Goal: Task Accomplishment & Management: Use online tool/utility

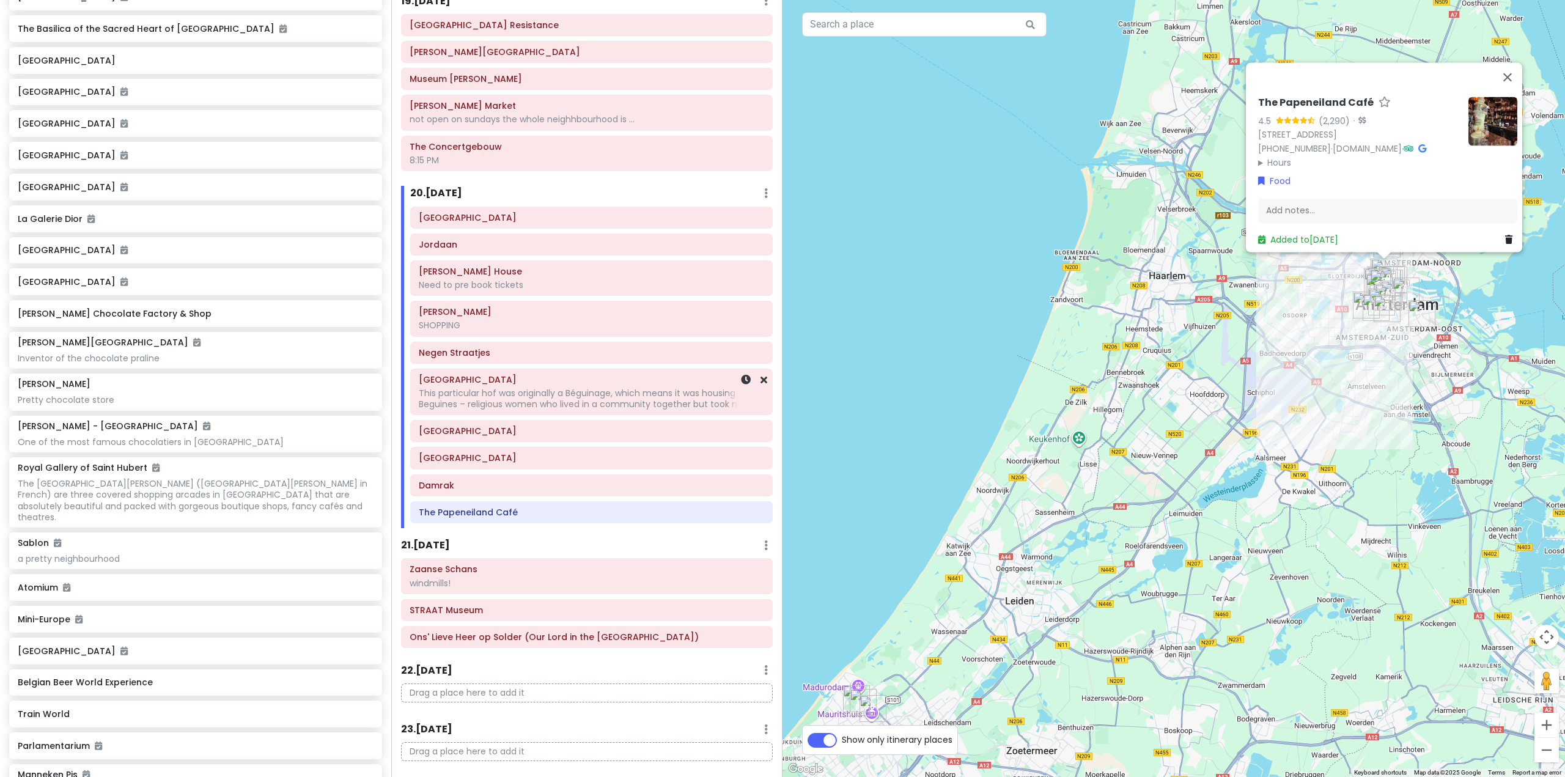
scroll to position [3824, 0]
click at [506, 501] on div "The Papeneiland Café" at bounding box center [591, 511] width 361 height 21
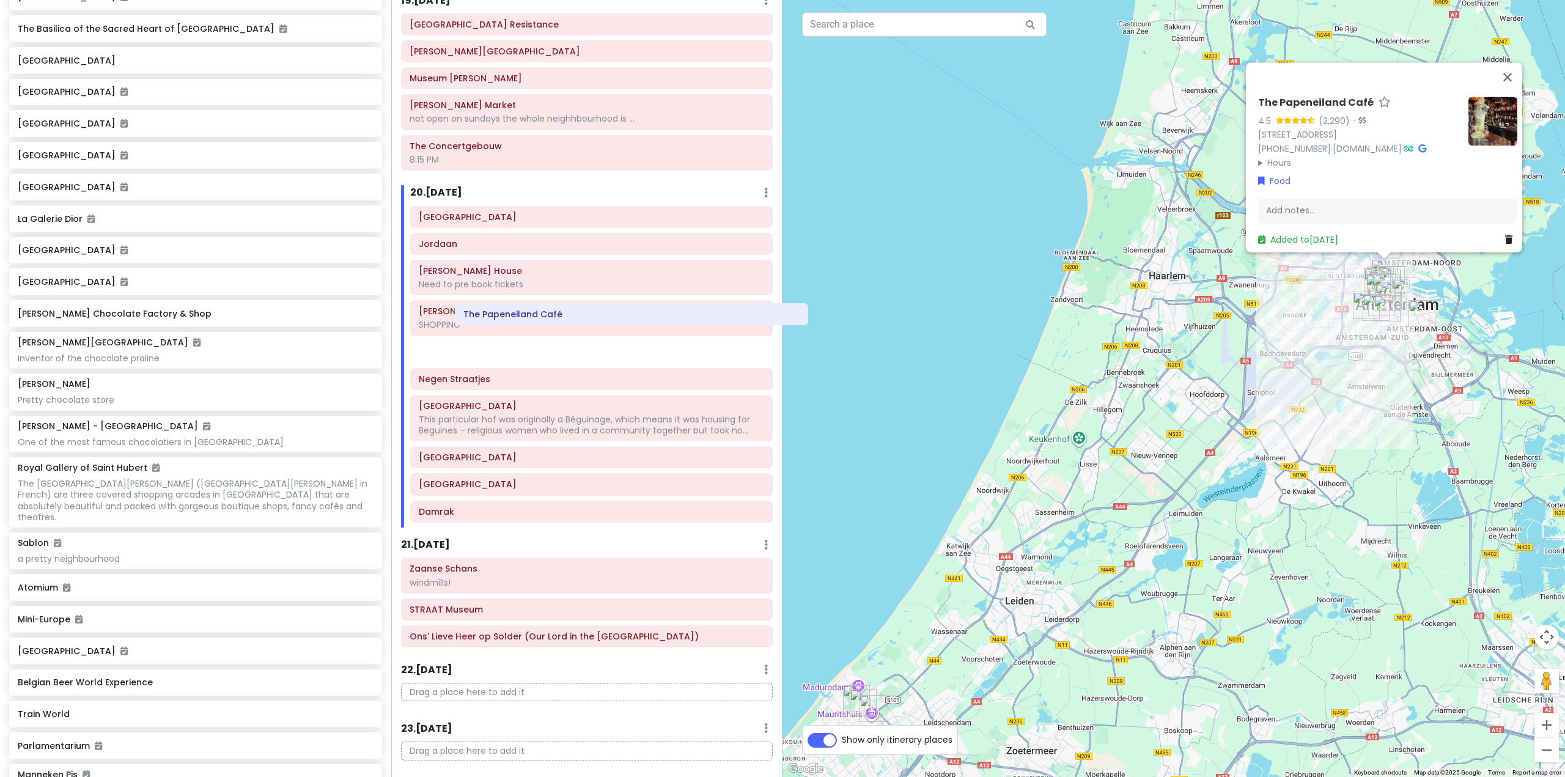
drag, startPoint x: 496, startPoint y: 384, endPoint x: 549, endPoint y: 318, distance: 84.4
click at [549, 318] on div "[GEOGRAPHIC_DATA][PERSON_NAME] Need to pre book tickets [PERSON_NAME][GEOGRAPHI…" at bounding box center [591, 367] width 381 height 322
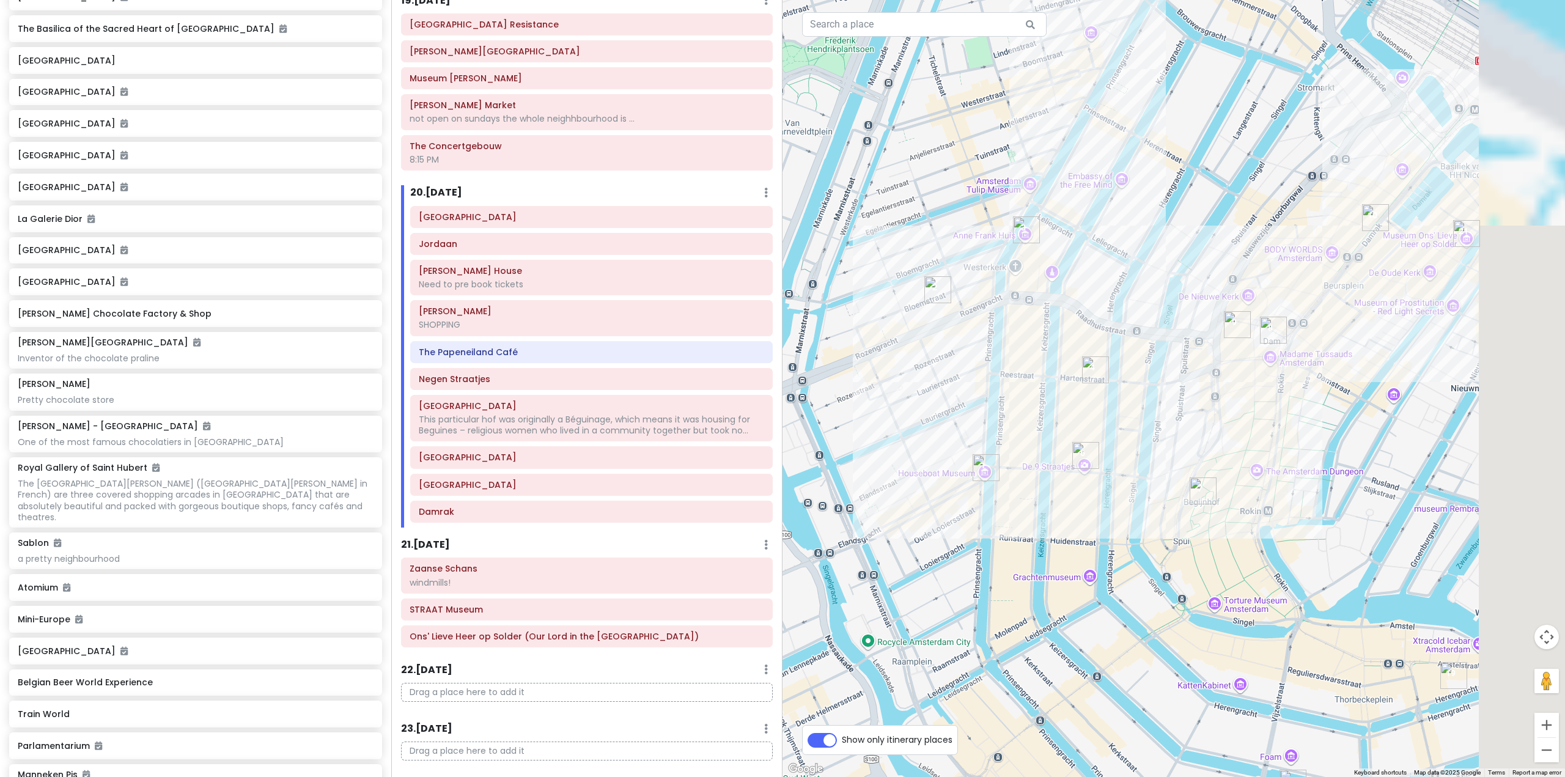
drag, startPoint x: 1221, startPoint y: 311, endPoint x: 1039, endPoint y: 374, distance: 193.3
click at [1039, 374] on div "The Papeneiland Café 4.5 (2,290) · [STREET_ADDRESS] [PHONE_NUMBER] · [DOMAIN_NA…" at bounding box center [1173, 388] width 782 height 777
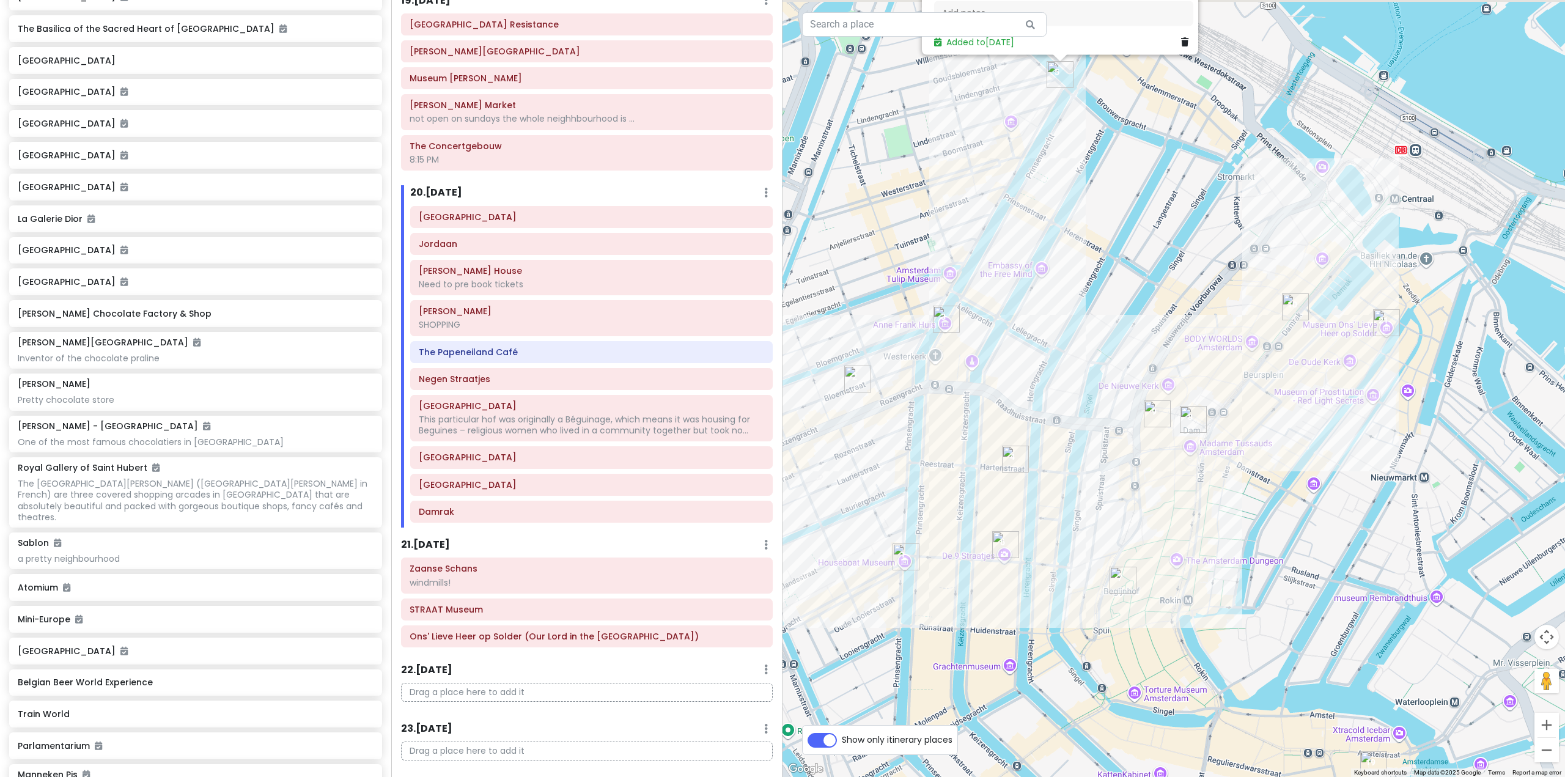
drag, startPoint x: 1128, startPoint y: 252, endPoint x: 1114, endPoint y: 329, distance: 78.3
click at [1114, 329] on div "The Papeneiland Café 4.5 (2,290) · [STREET_ADDRESS] [PHONE_NUMBER] · [DOMAIN_NA…" at bounding box center [1173, 388] width 782 height 777
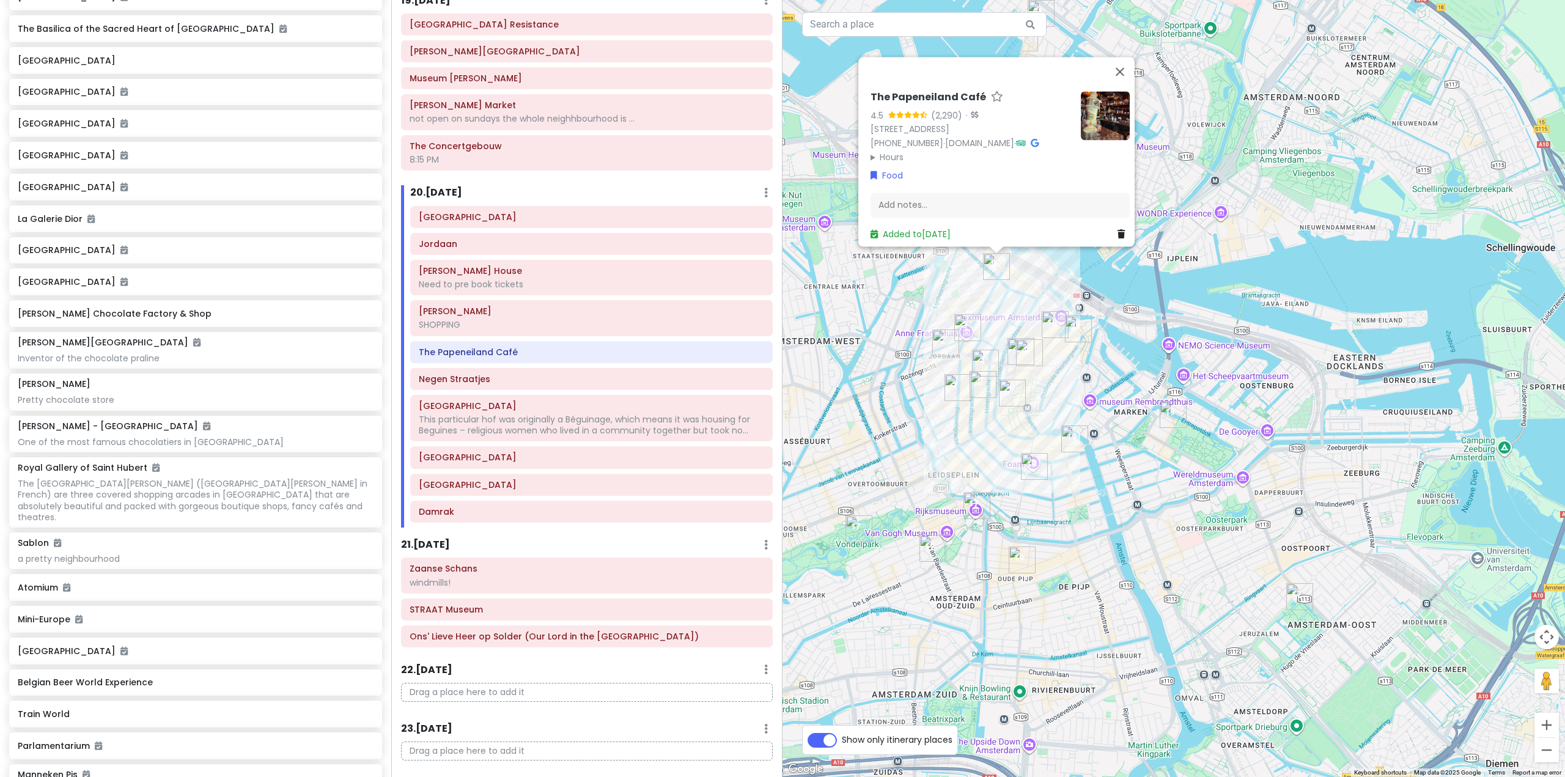
click at [439, 539] on h6 "21 . [DATE]" at bounding box center [425, 545] width 49 height 13
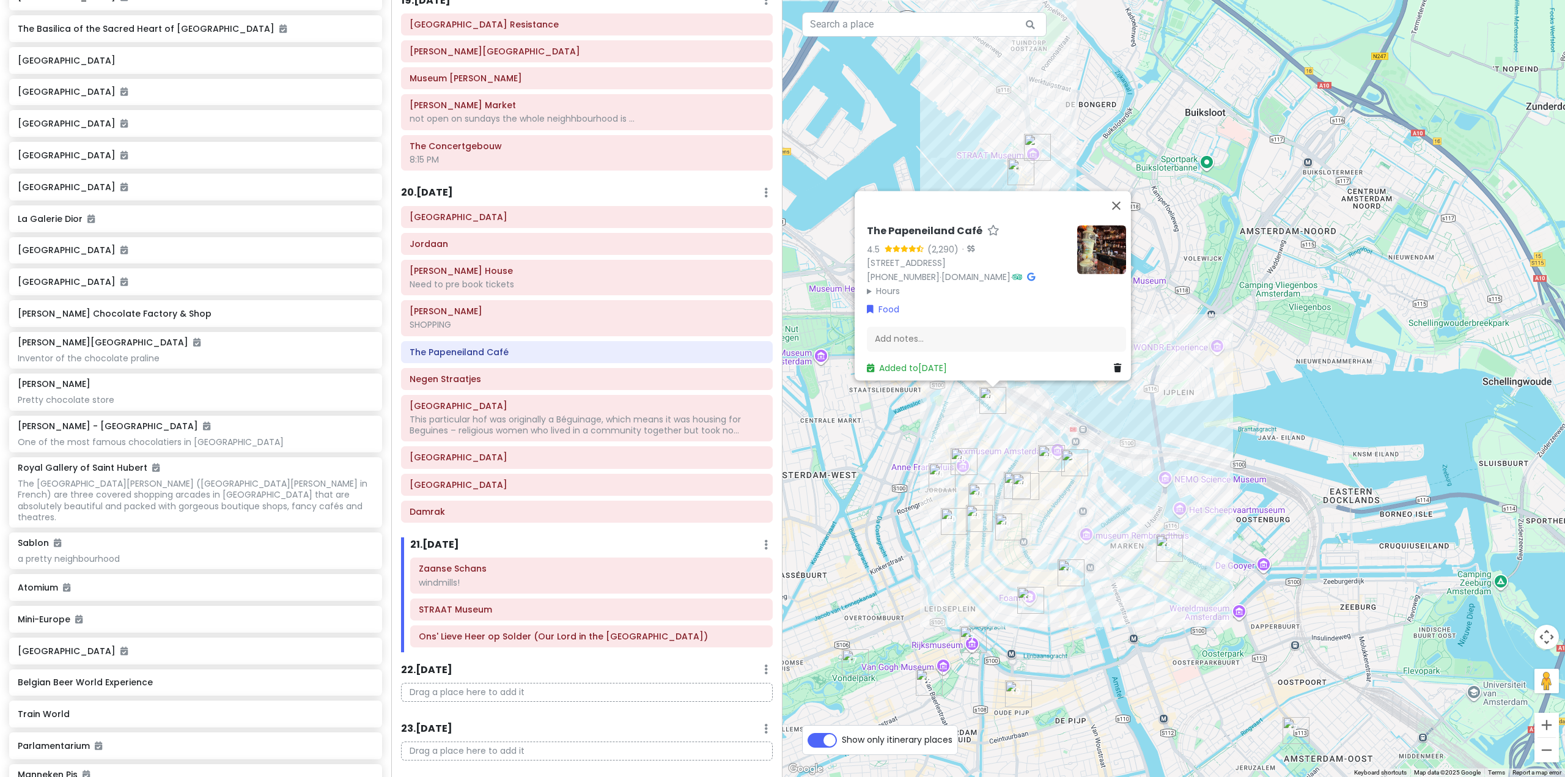
drag, startPoint x: 1130, startPoint y: 382, endPoint x: 1124, endPoint y: 512, distance: 129.7
click at [1125, 513] on div "The Papeneiland Café 4.5 (2,290) · [STREET_ADDRESS] [PHONE_NUMBER] · [DOMAIN_NA…" at bounding box center [1173, 388] width 782 height 777
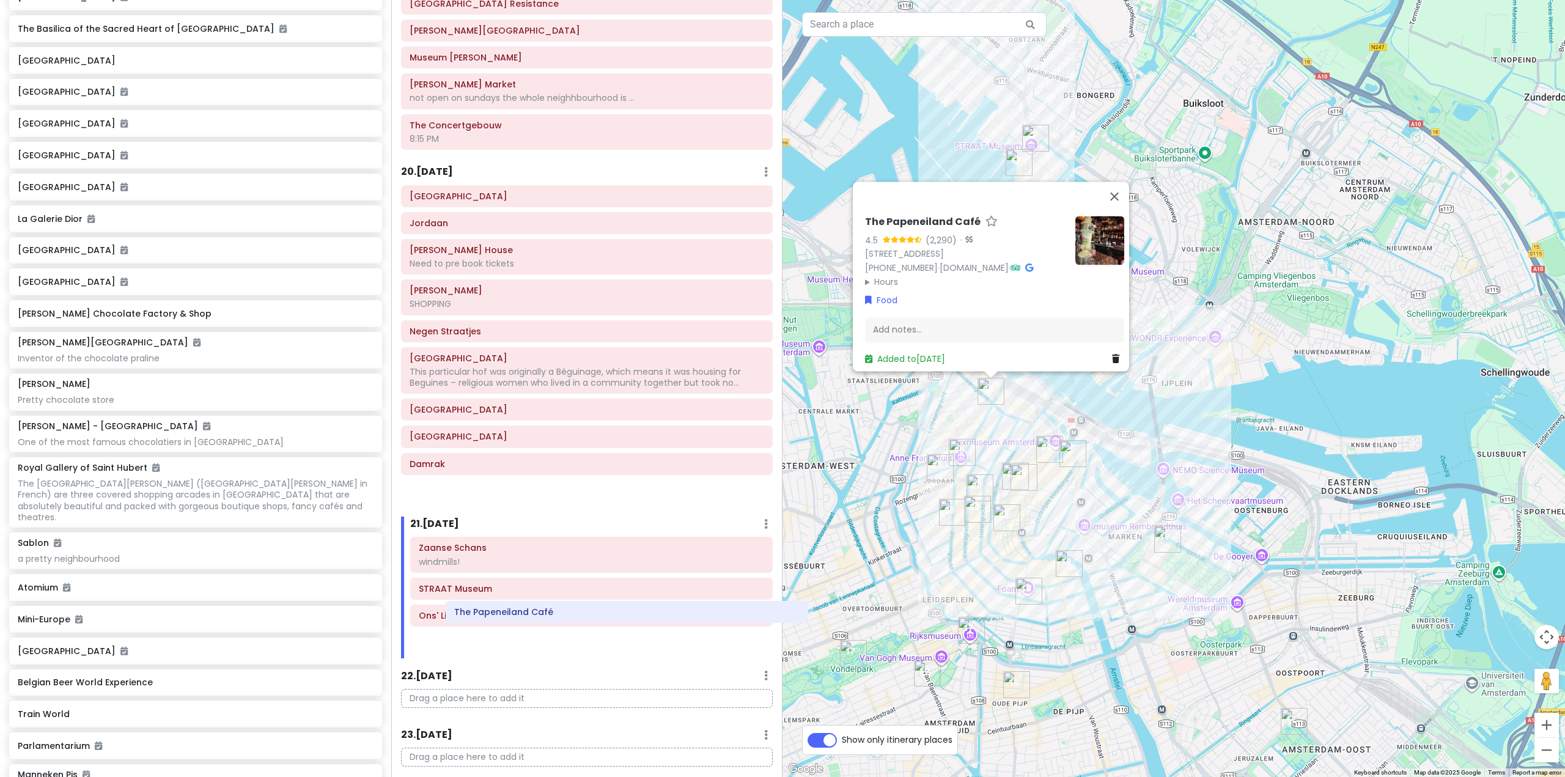
scroll to position [3852, 0]
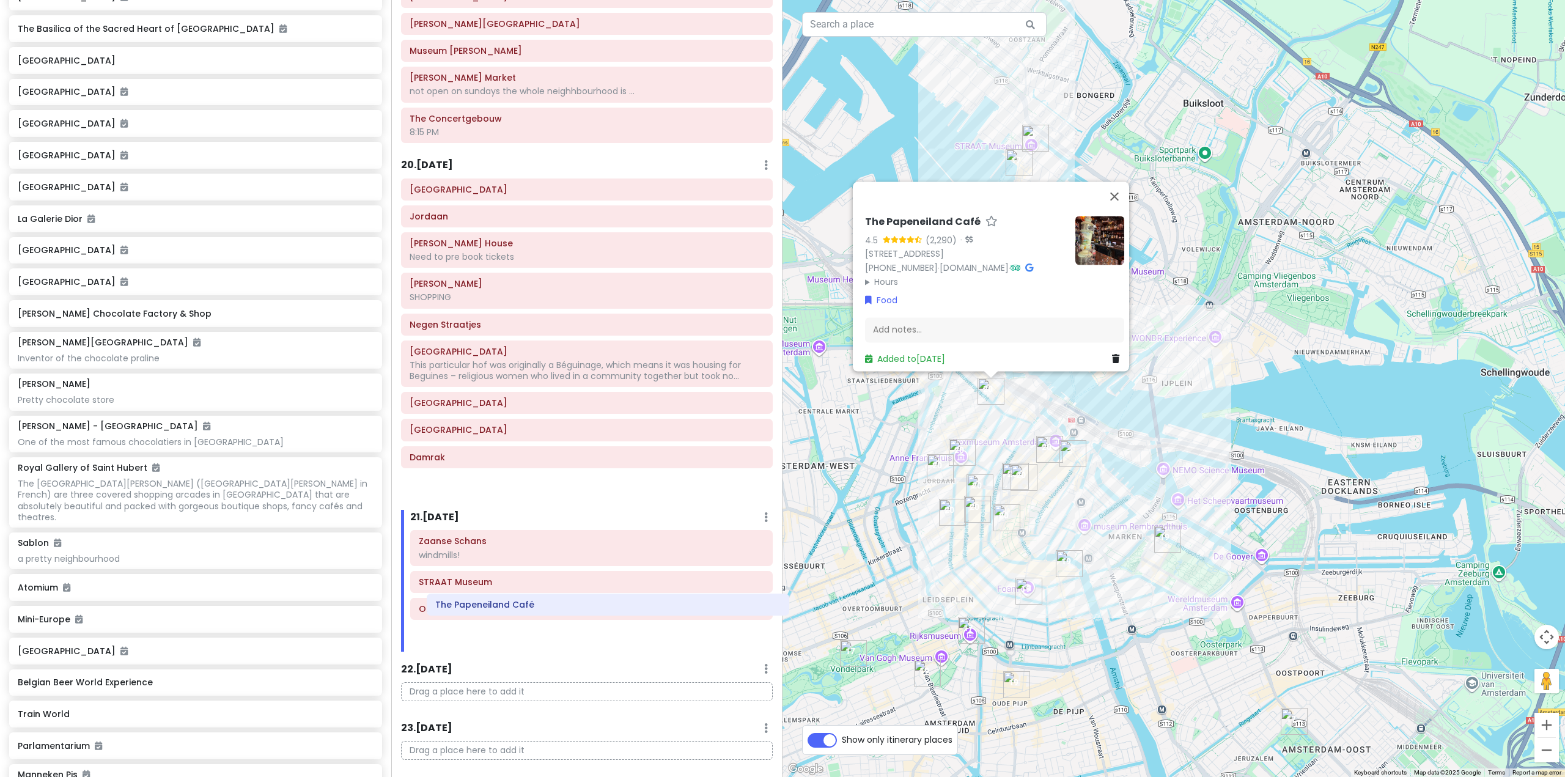
drag, startPoint x: 528, startPoint y: 525, endPoint x: 526, endPoint y: 609, distance: 84.4
click at [526, 609] on div "Itinerary × 1 . [DATE] Edit Day Notes Delete Day Fly from [GEOGRAPHIC_DATA] Dra…" at bounding box center [586, 388] width 391 height 777
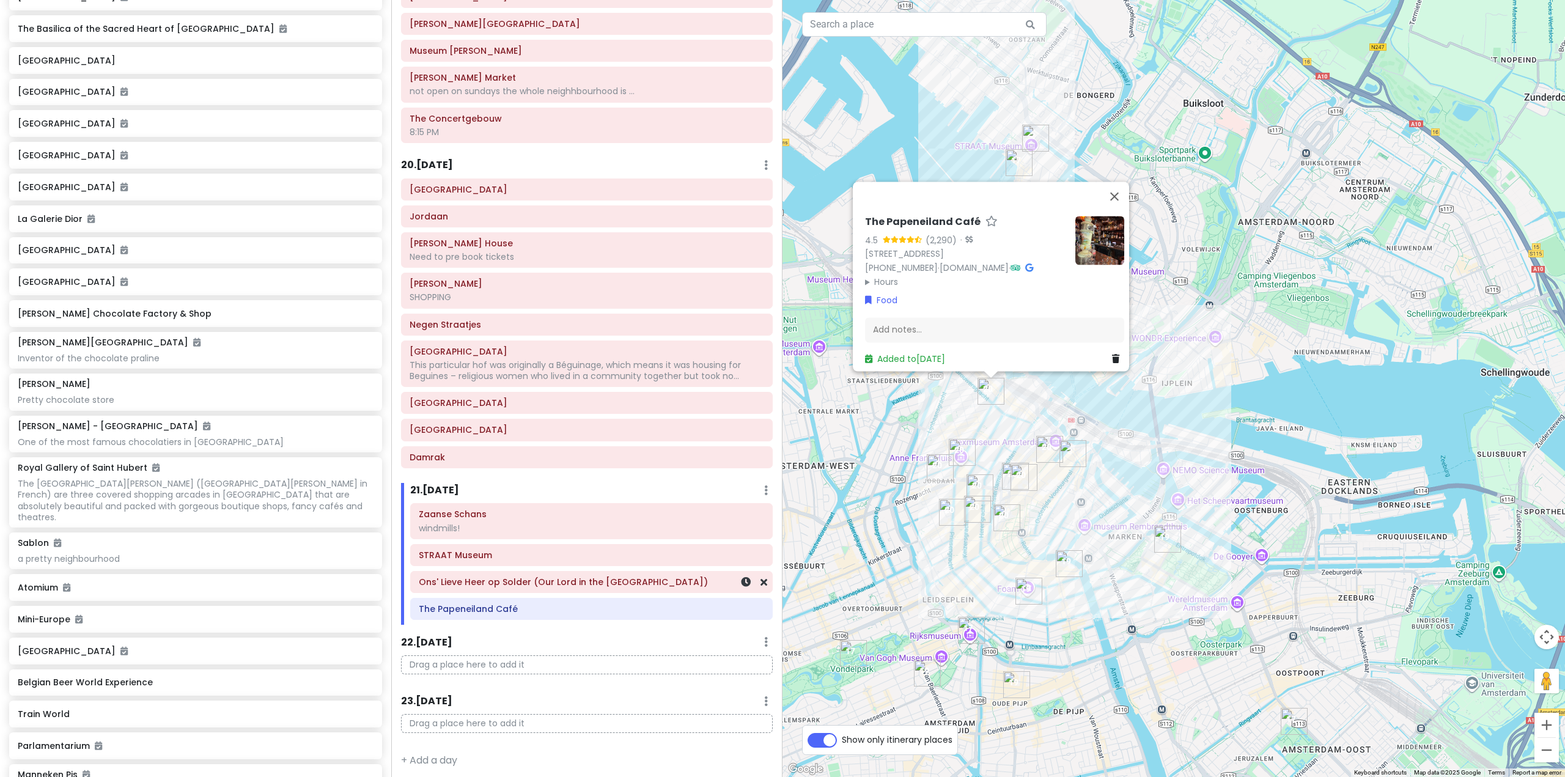
scroll to position [3824, 0]
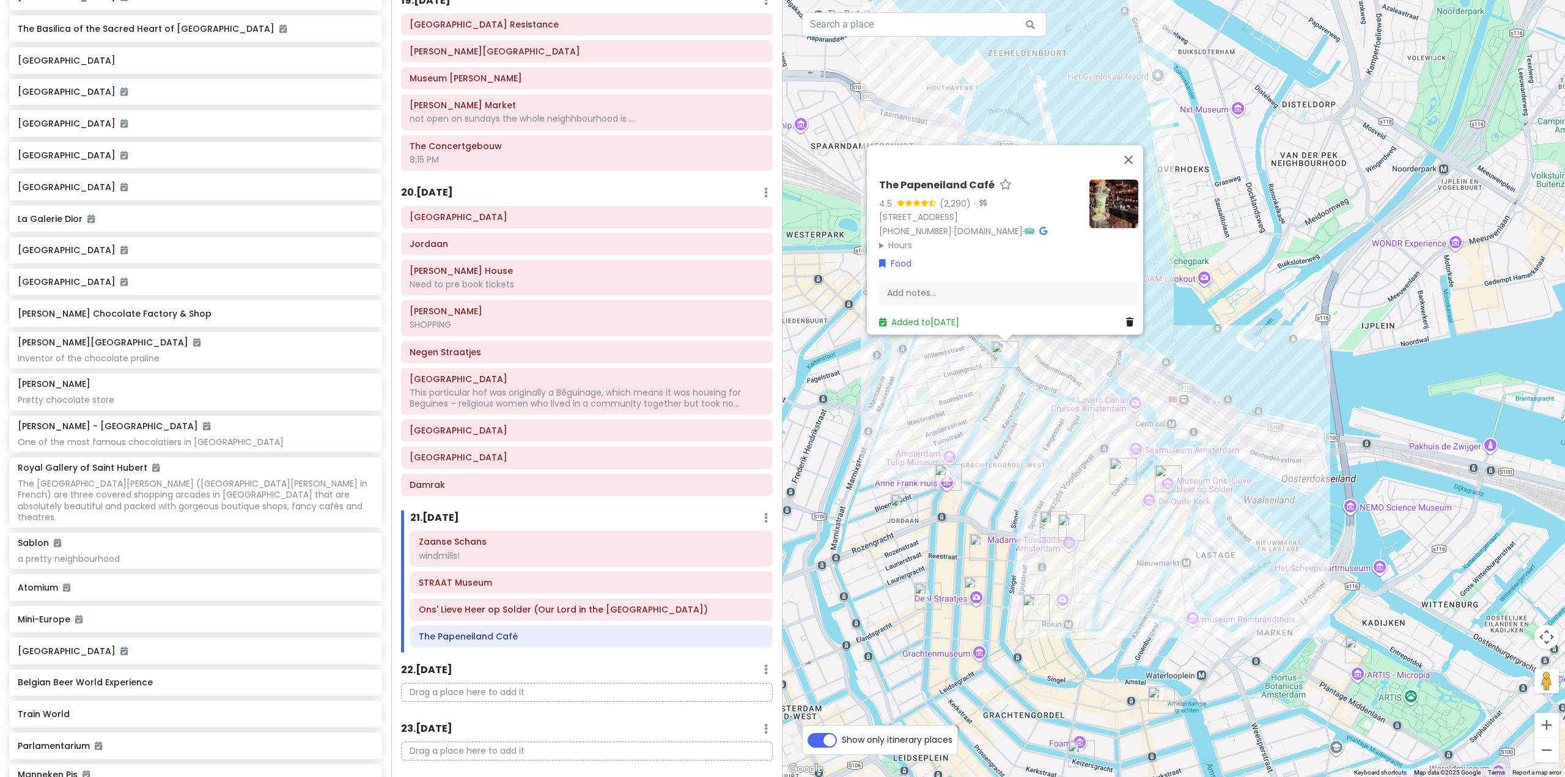
click at [1361, 500] on div "The Papeneiland Café 4.5 (2,290) · [STREET_ADDRESS] [PHONE_NUMBER] · [DOMAIN_NA…" at bounding box center [1173, 388] width 782 height 777
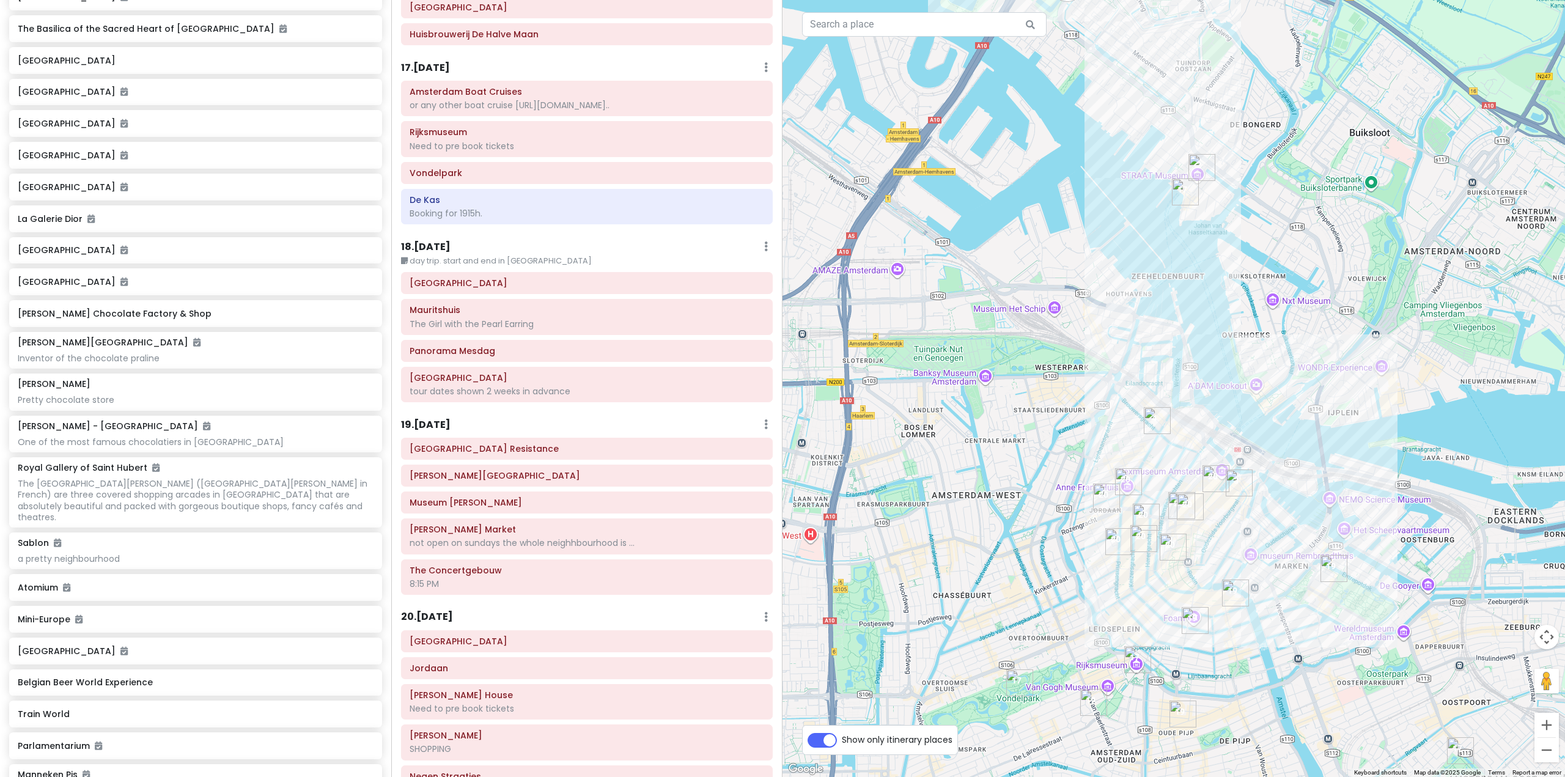
scroll to position [3396, 0]
click at [450, 422] on h6 "19 . [DATE]" at bounding box center [426, 428] width 50 height 13
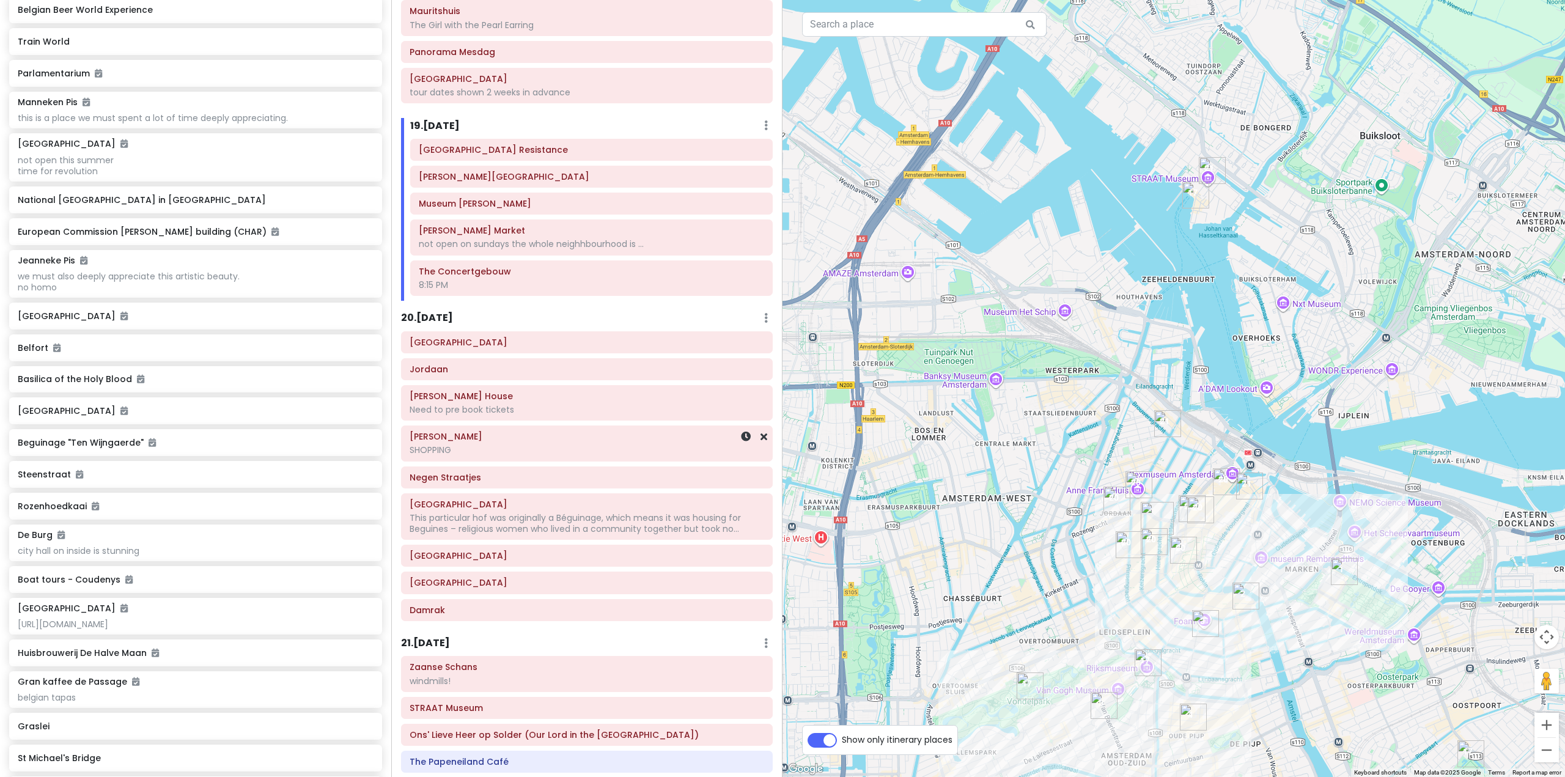
scroll to position [3702, 0]
click at [436, 307] on div "20 . [DATE] Add Day Notes Delete Day" at bounding box center [587, 317] width 372 height 21
click at [443, 309] on h6 "20 . [DATE]" at bounding box center [427, 315] width 52 height 13
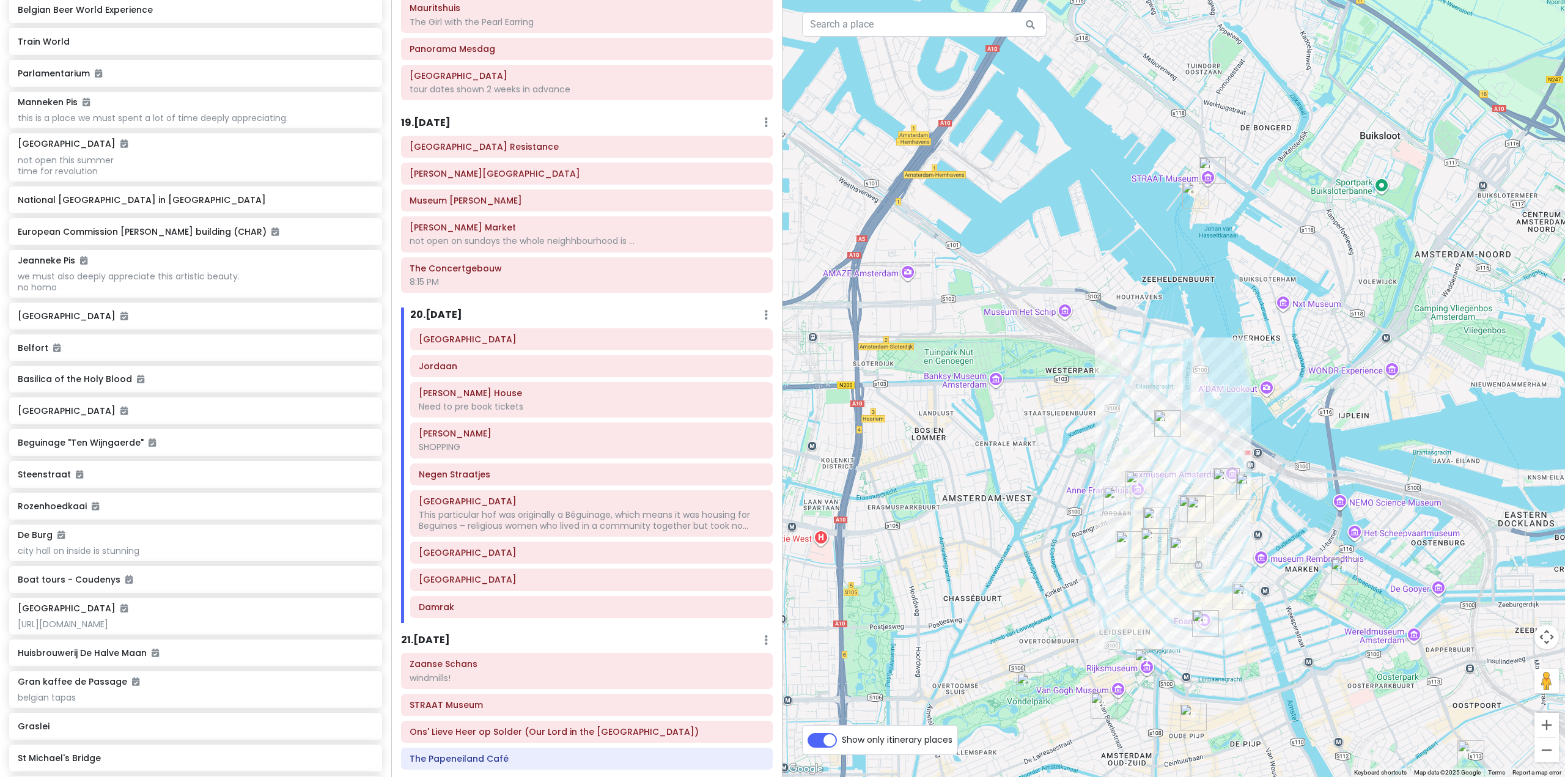
click at [1155, 466] on img "New Dutch Amsterdam" at bounding box center [1150, 467] width 10 height 10
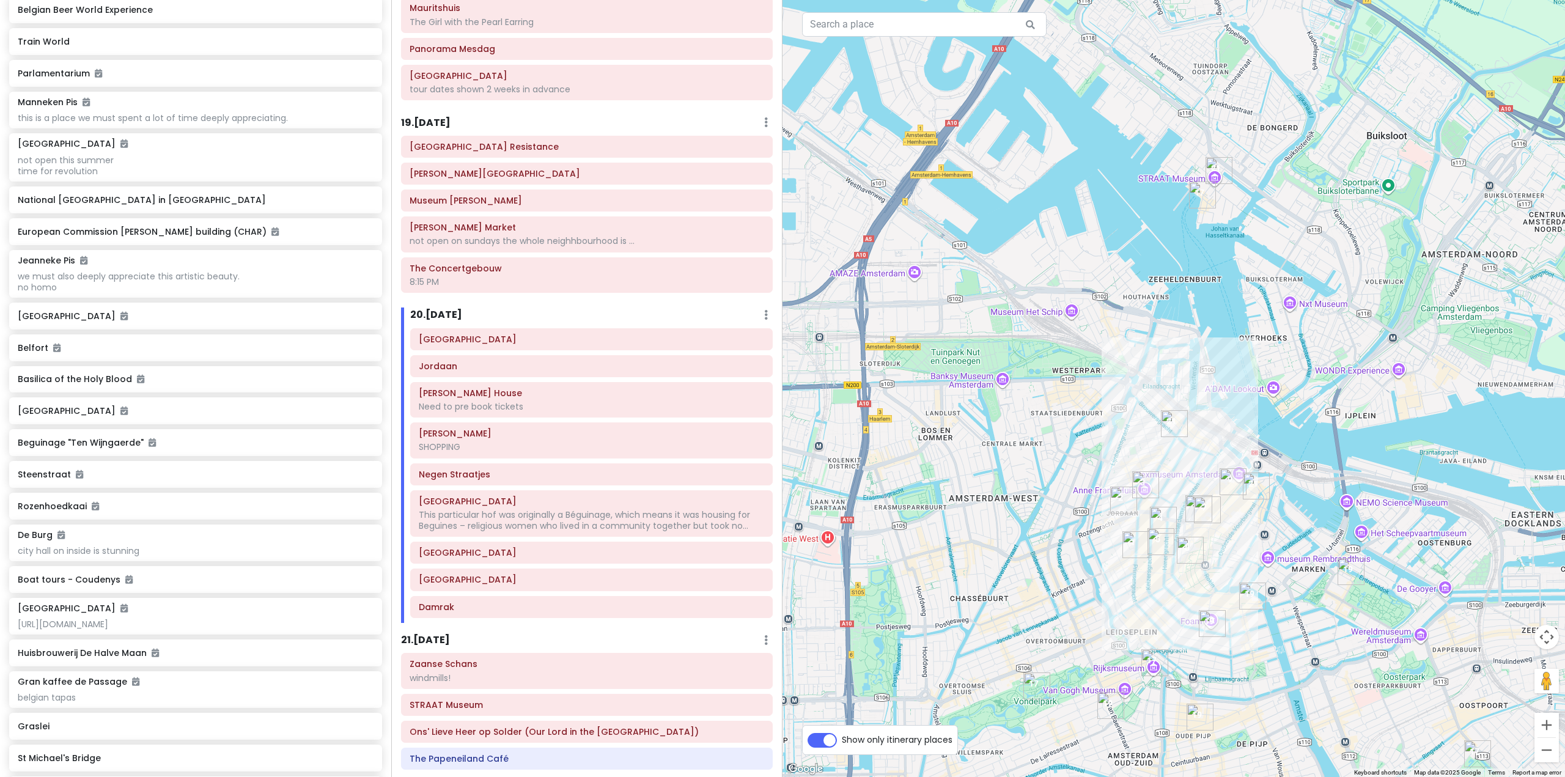
click at [1157, 467] on img "New Dutch Amsterdam" at bounding box center [1157, 467] width 10 height 10
click at [1153, 439] on img "Luna" at bounding box center [1149, 439] width 10 height 10
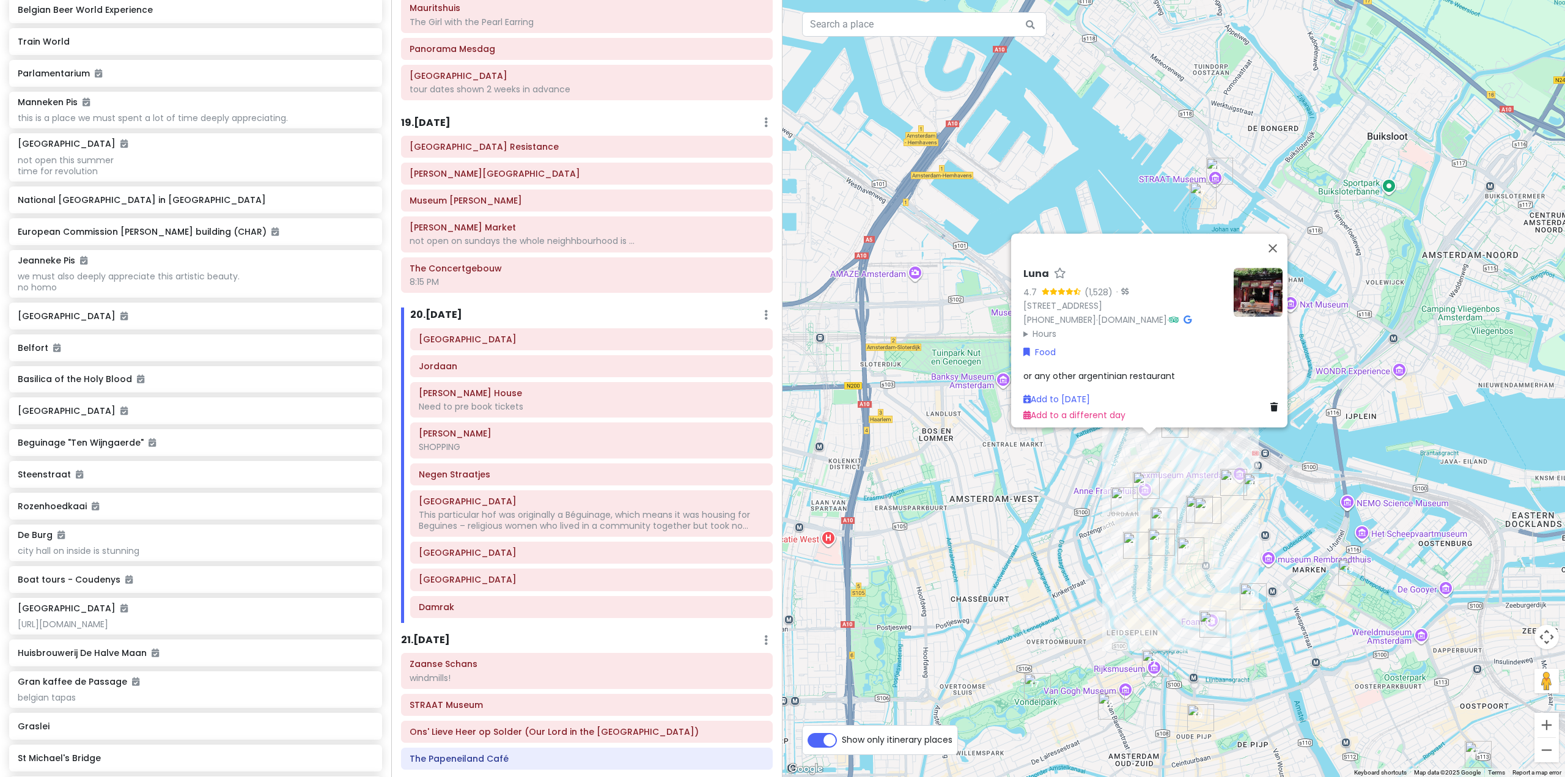
click at [1159, 466] on img "New Dutch Amsterdam" at bounding box center [1157, 468] width 10 height 10
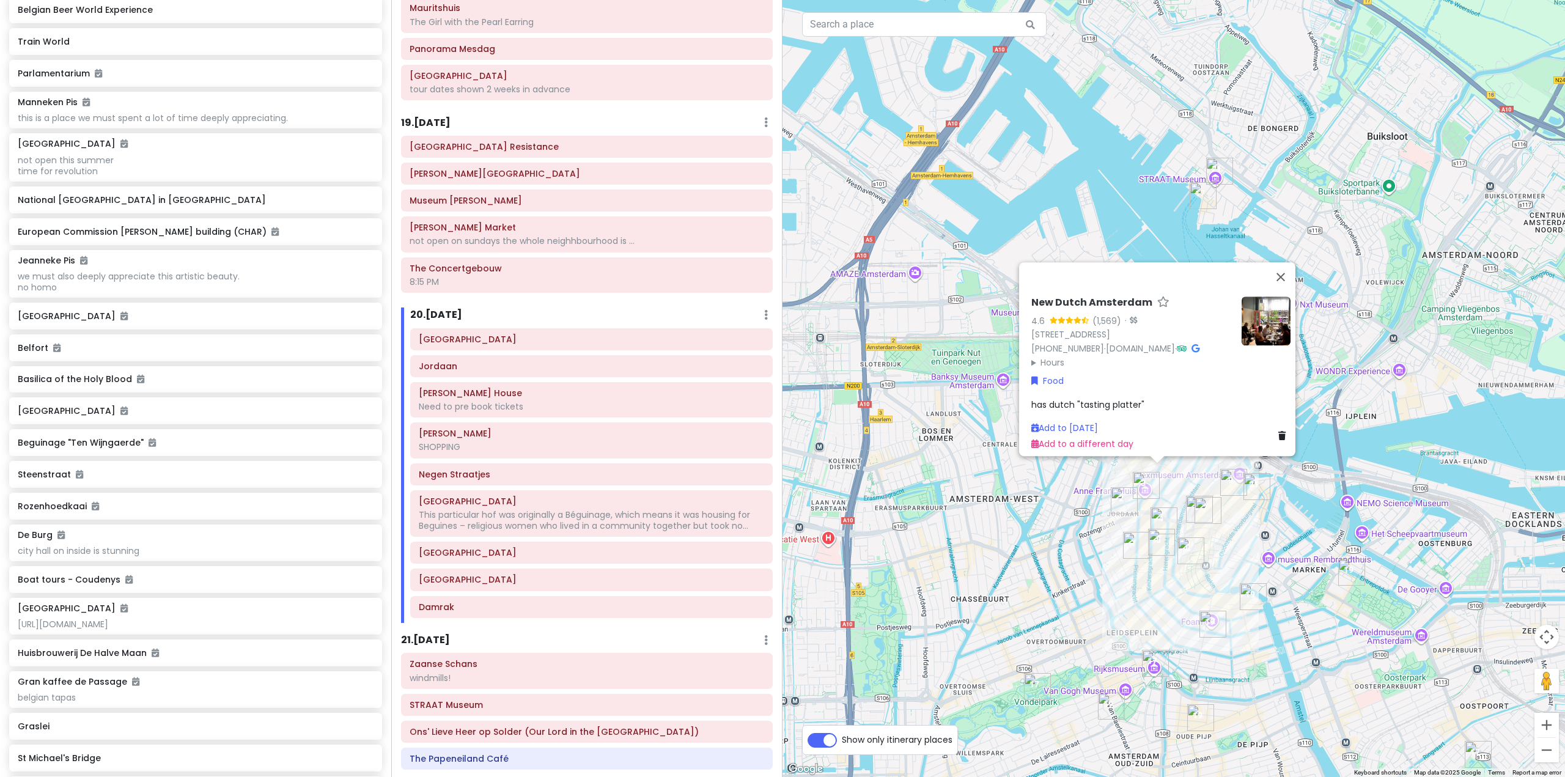
click at [1200, 602] on img "Secret Garden" at bounding box center [1196, 603] width 10 height 10
click at [1198, 601] on img "Secret Garden" at bounding box center [1196, 603] width 10 height 10
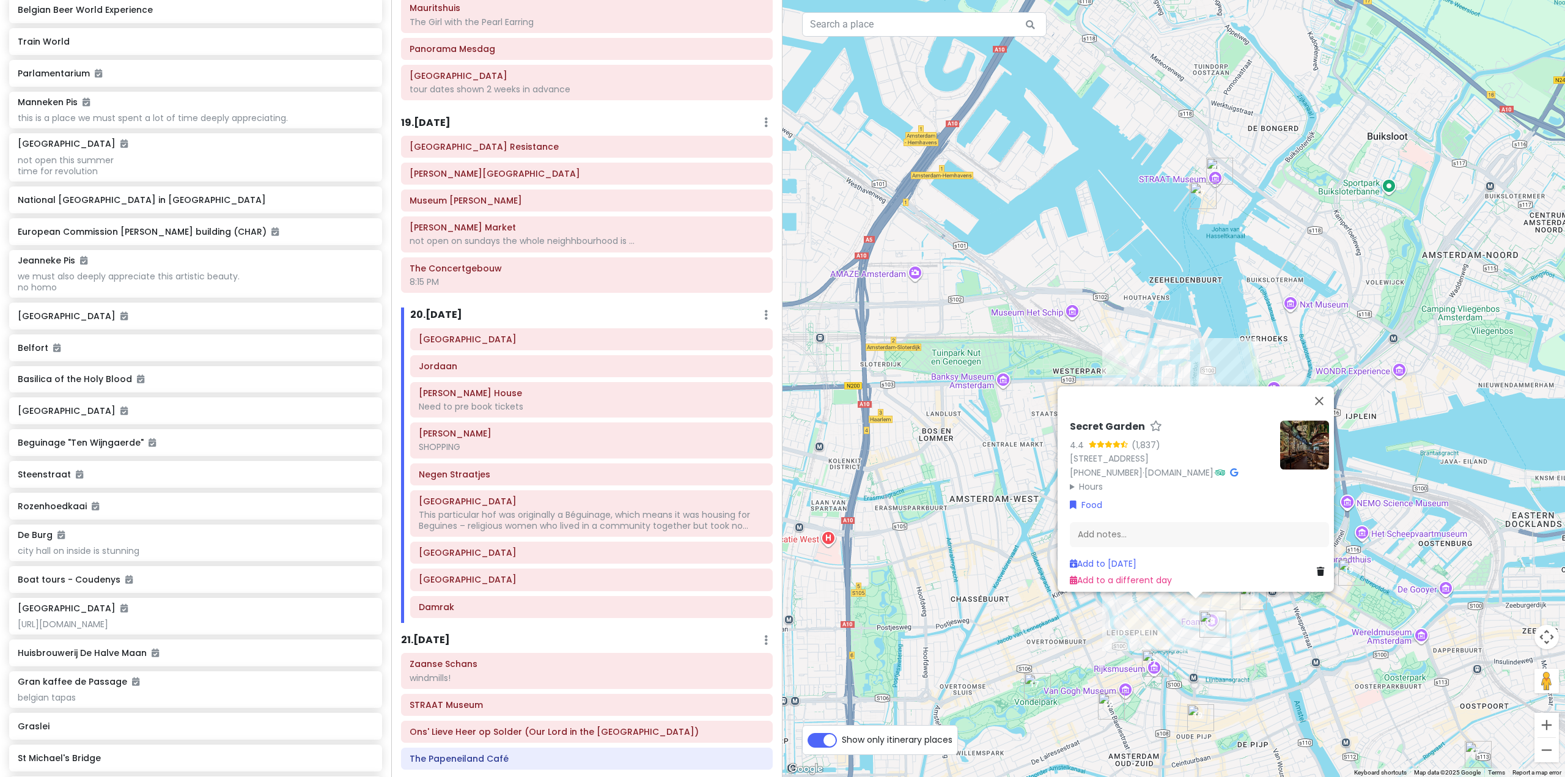
click at [1366, 663] on div "Secret Garden 4.4 (1,837) [STREET_ADDRESS] [PHONE_NUMBER] · [DOMAIN_NAME] · Hou…" at bounding box center [1173, 388] width 782 height 777
click at [1288, 670] on div "Secret Garden 4.4 (1,837) [STREET_ADDRESS] [PHONE_NUMBER] · [DOMAIN_NAME] · Hou…" at bounding box center [1173, 388] width 782 height 777
click at [1252, 661] on div "Secret Garden 4.4 (1,837) [STREET_ADDRESS] [PHONE_NUMBER] · [DOMAIN_NAME] · Hou…" at bounding box center [1173, 388] width 782 height 777
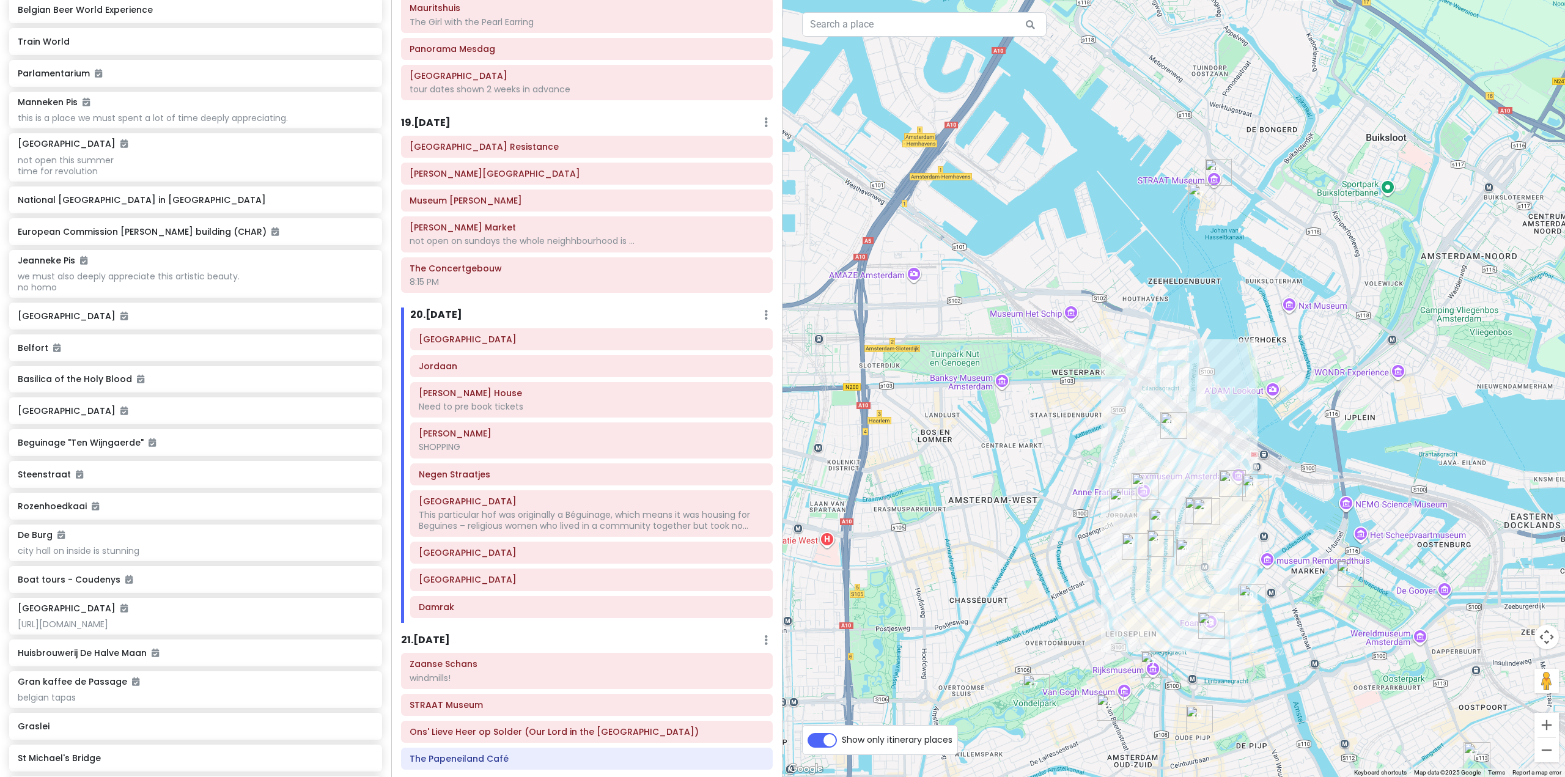
click at [1352, 581] on img "Verzetsmuseum Amsterdam - Museum of WWII Resistance" at bounding box center [1350, 573] width 27 height 27
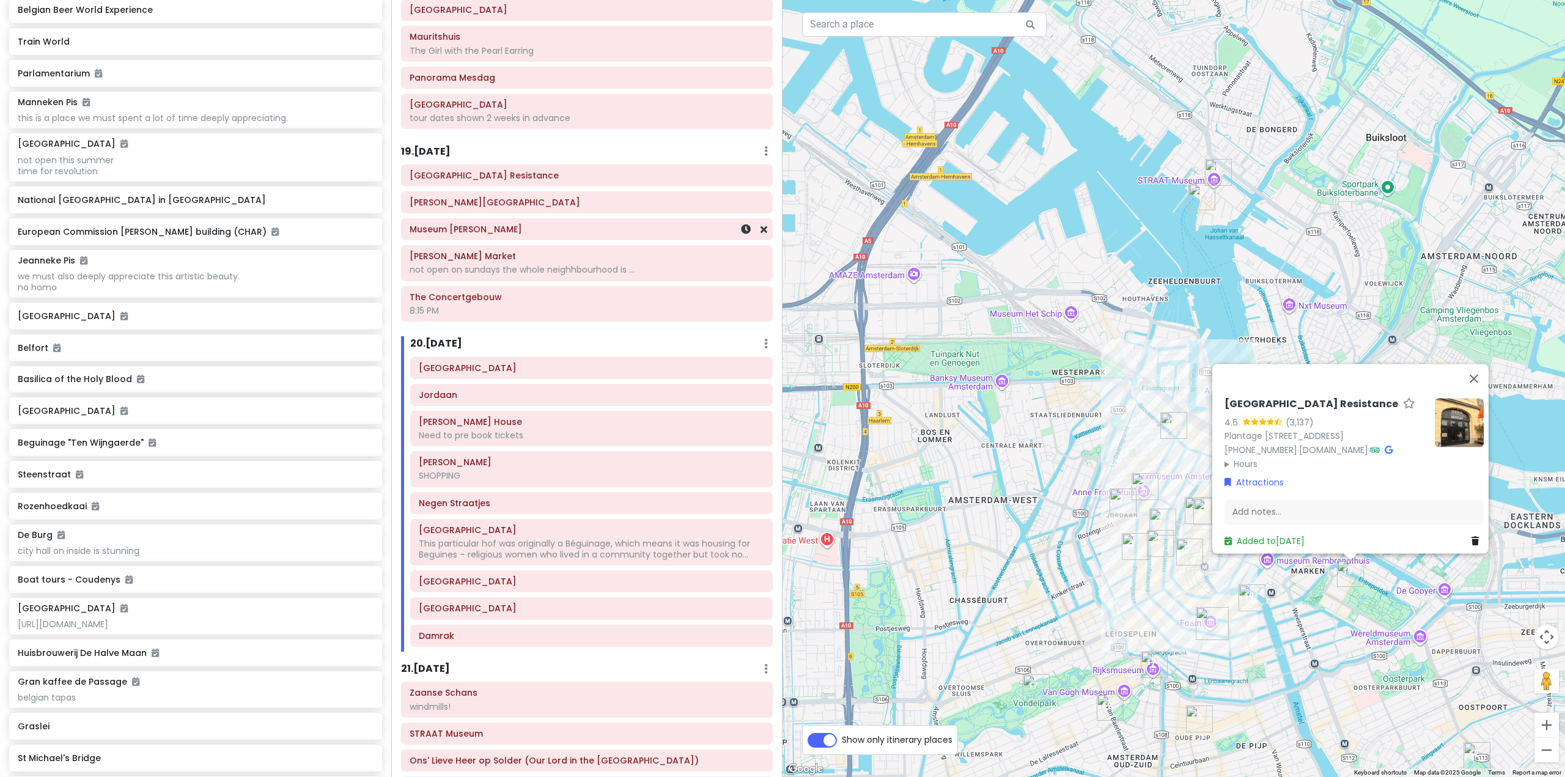
scroll to position [3580, 0]
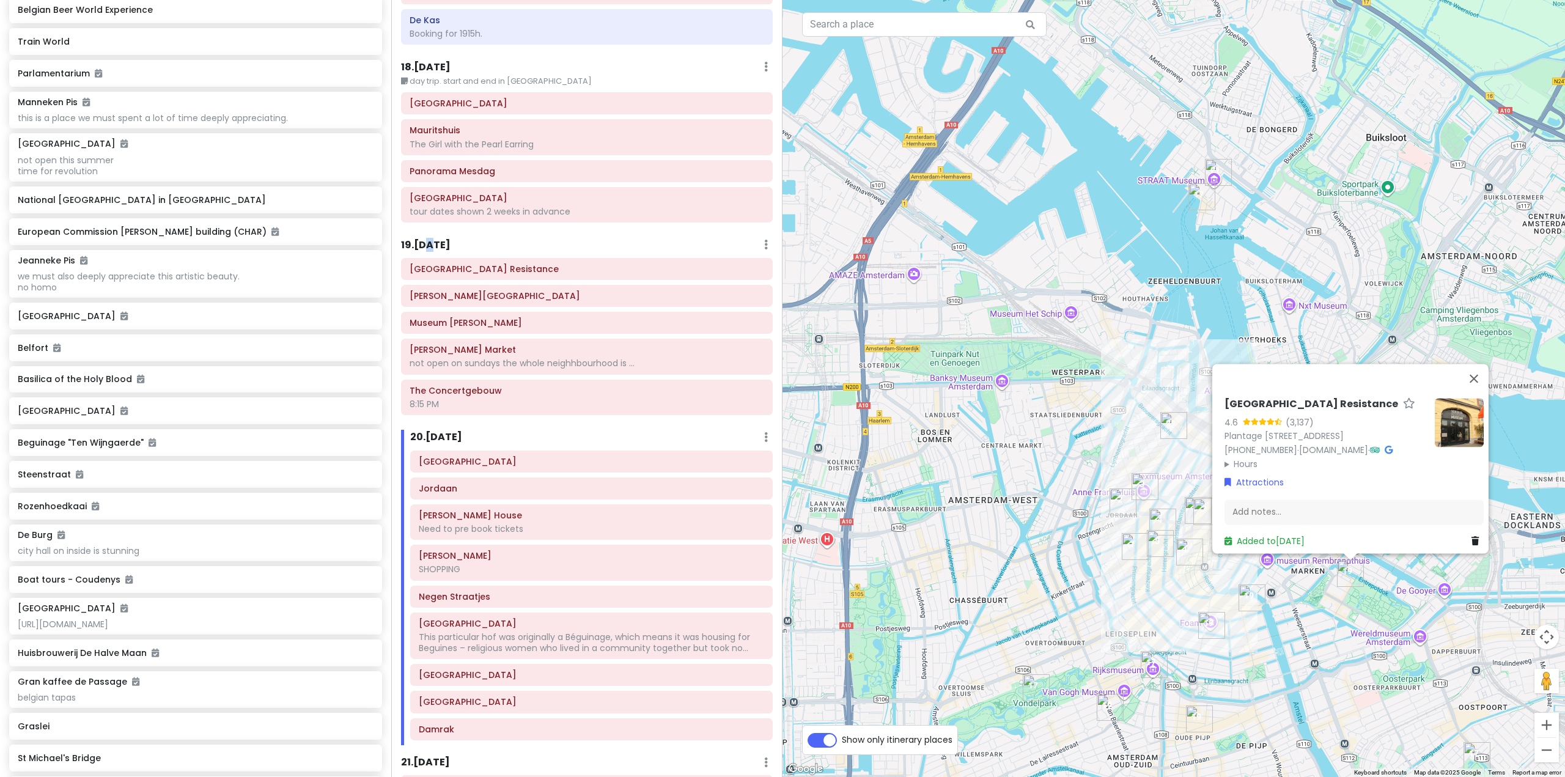
click at [427, 239] on h6 "19 . [DATE]" at bounding box center [426, 245] width 50 height 13
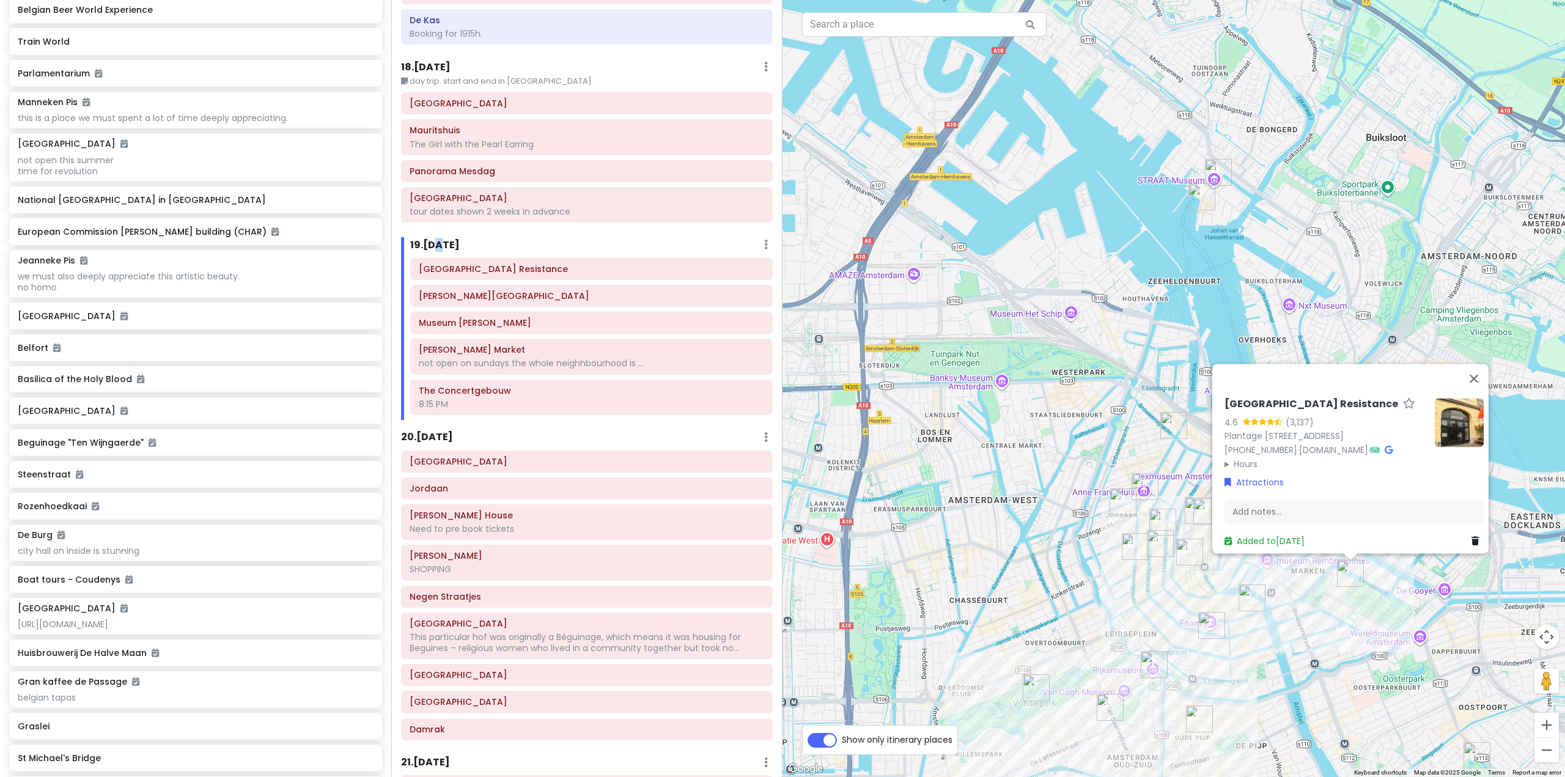
click at [1154, 638] on img "The Pantry" at bounding box center [1151, 637] width 10 height 10
click at [1153, 638] on img "The Pantry" at bounding box center [1151, 637] width 10 height 10
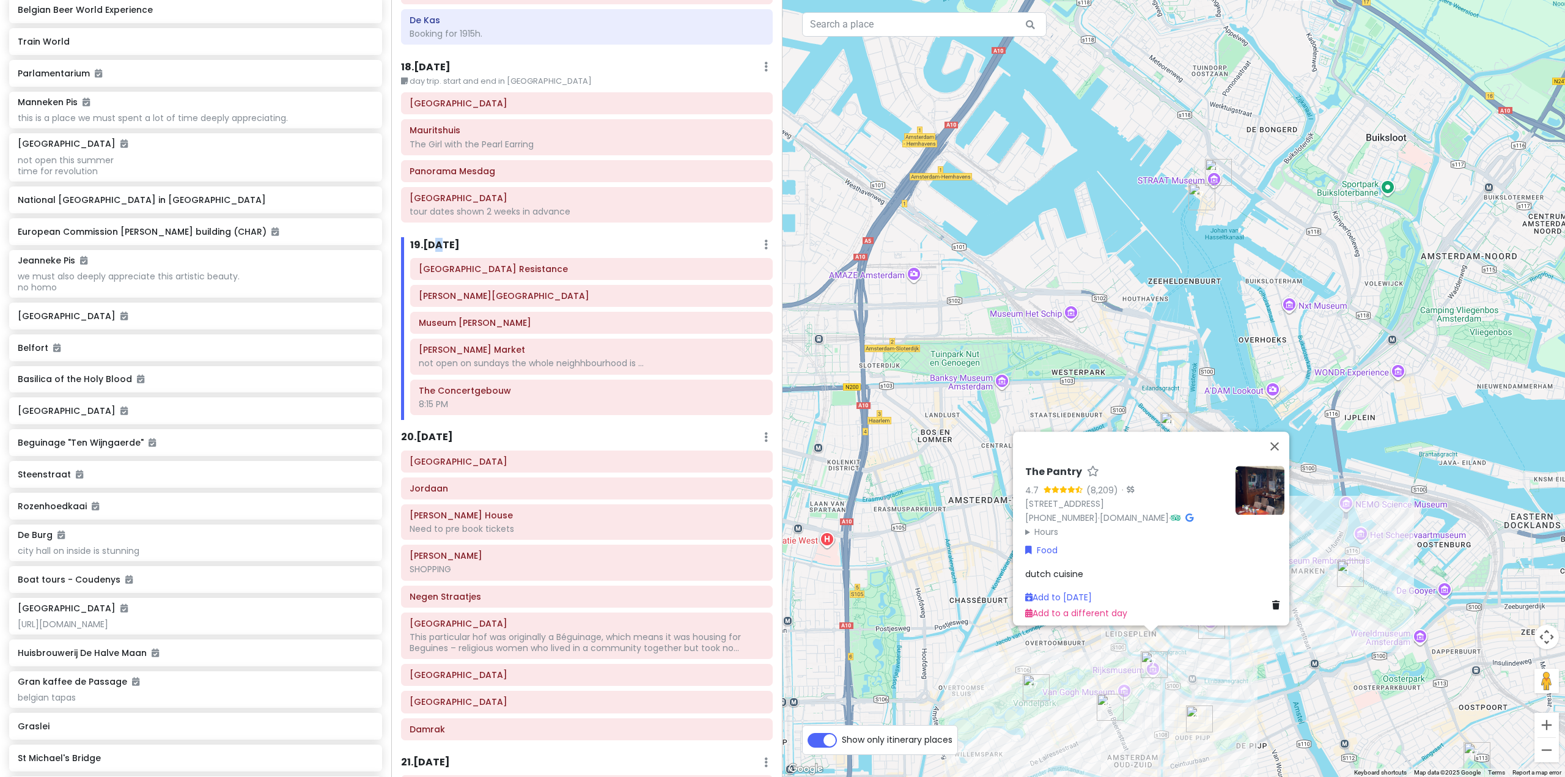
click at [1128, 704] on img "Van Gogh Museum" at bounding box center [1124, 700] width 10 height 10
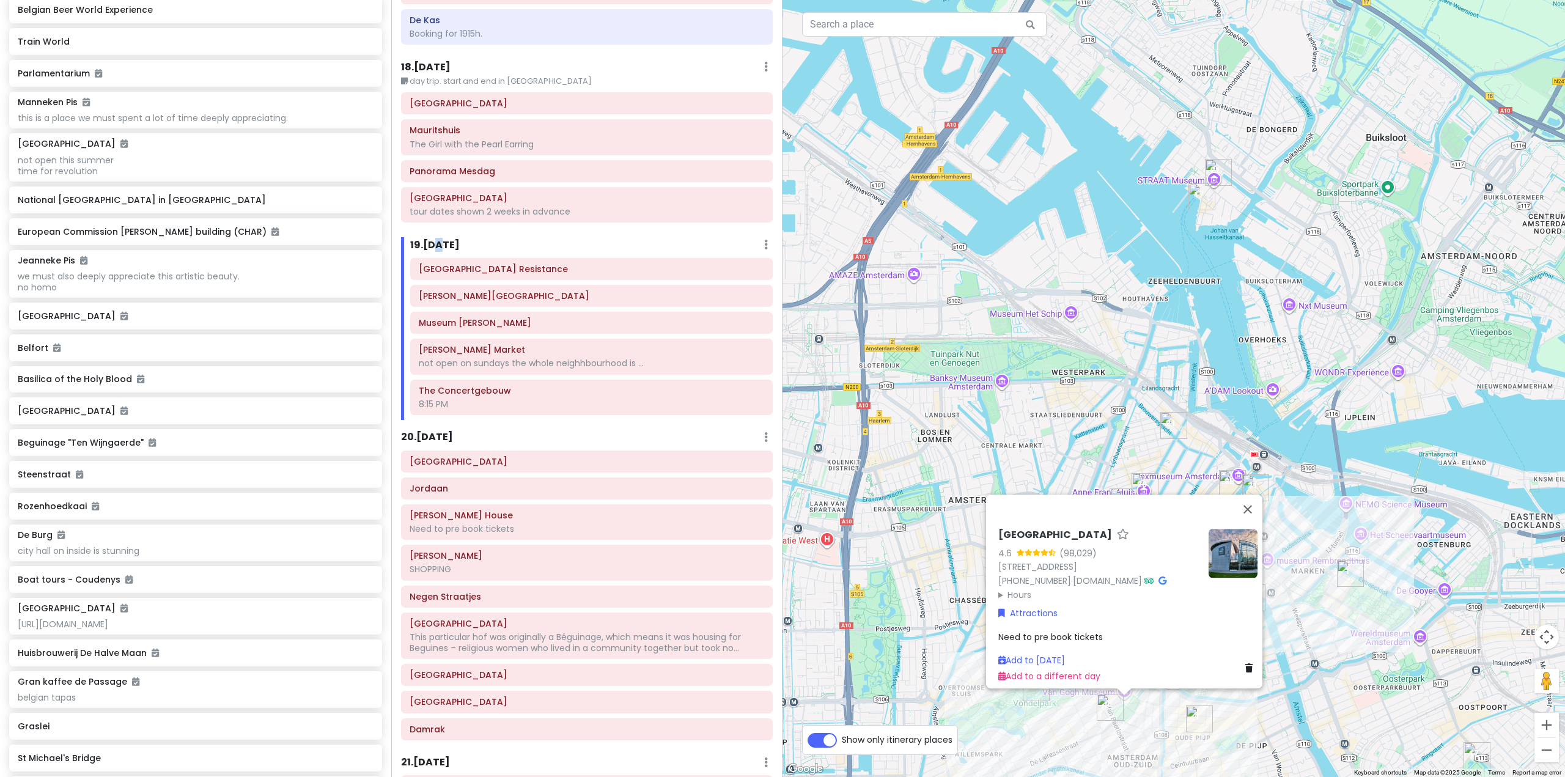
click at [1353, 705] on div "[GEOGRAPHIC_DATA] 4.6 (98,029) [STREET_ADDRESS] [PHONE_NUMBER] · [DOMAIN_NAME] …" at bounding box center [1173, 388] width 782 height 777
click at [1384, 645] on div "[GEOGRAPHIC_DATA] 4.6 (98,029) [STREET_ADDRESS] [PHONE_NUMBER] · [DOMAIN_NAME] …" at bounding box center [1173, 388] width 782 height 777
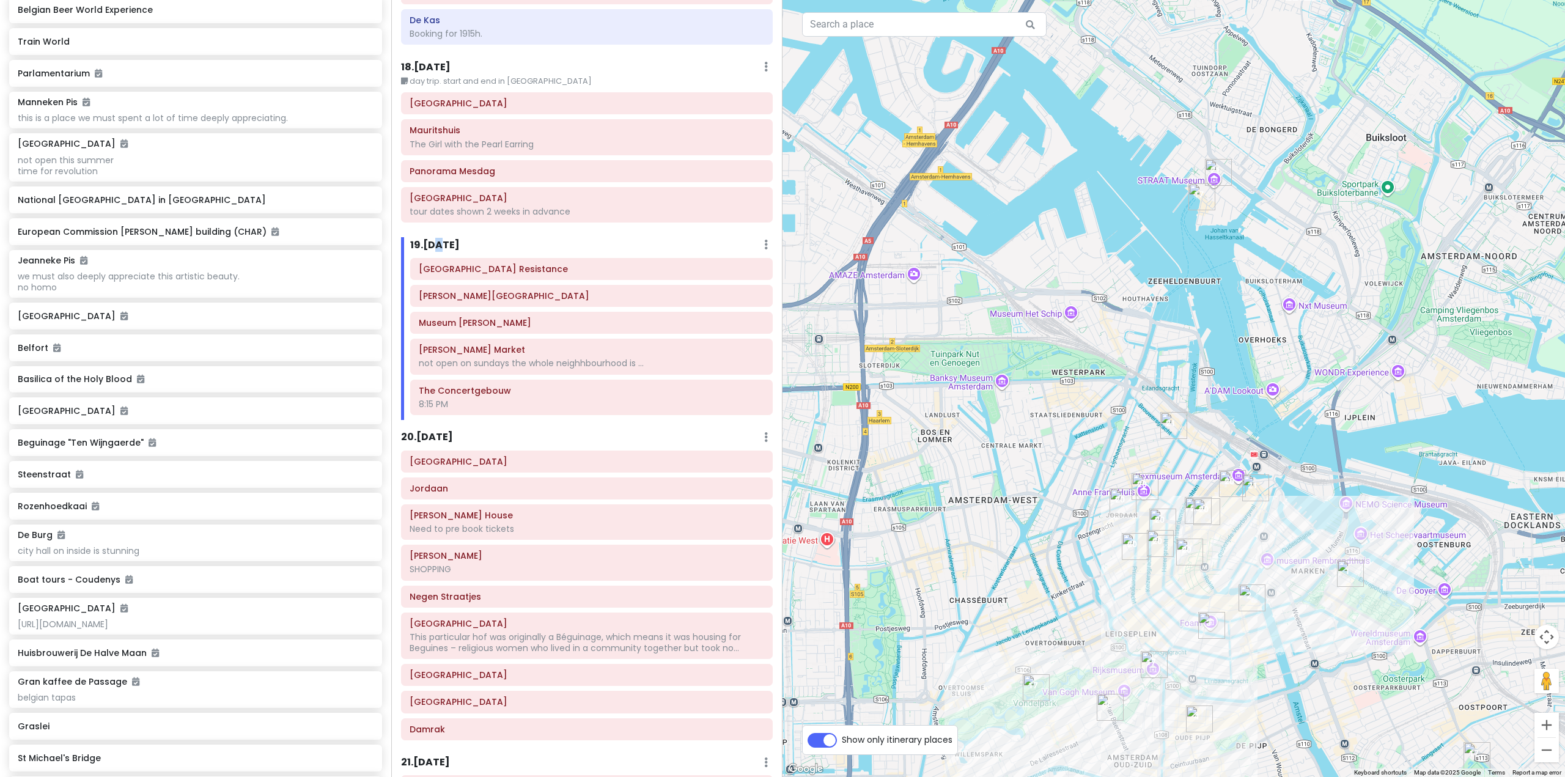
click at [1195, 603] on img "Secret Garden" at bounding box center [1195, 605] width 10 height 10
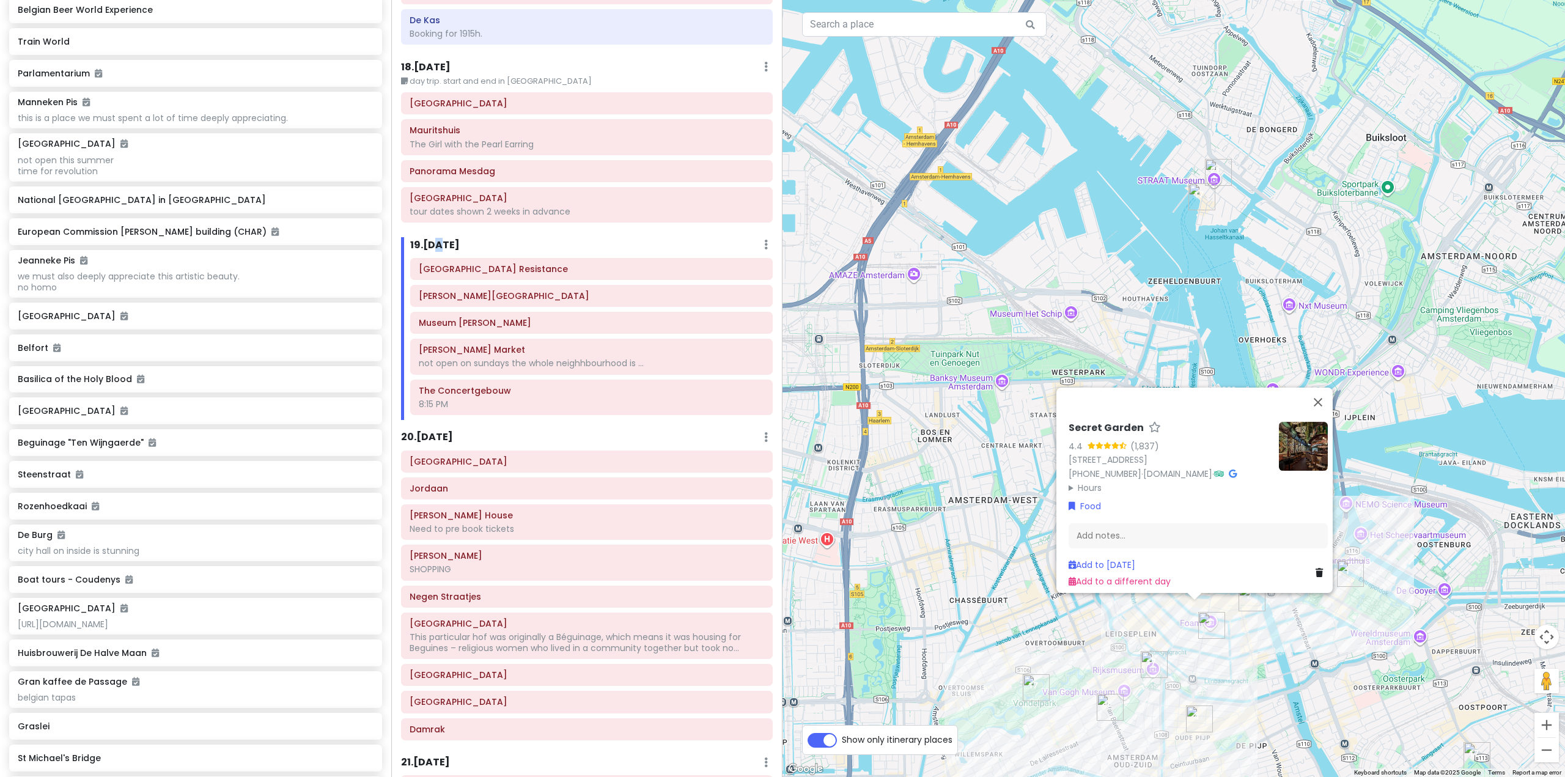
click at [1352, 666] on div "Secret Garden 4.4 (1,837) [STREET_ADDRESS] [PHONE_NUMBER] · [DOMAIN_NAME] · Hou…" at bounding box center [1173, 388] width 782 height 777
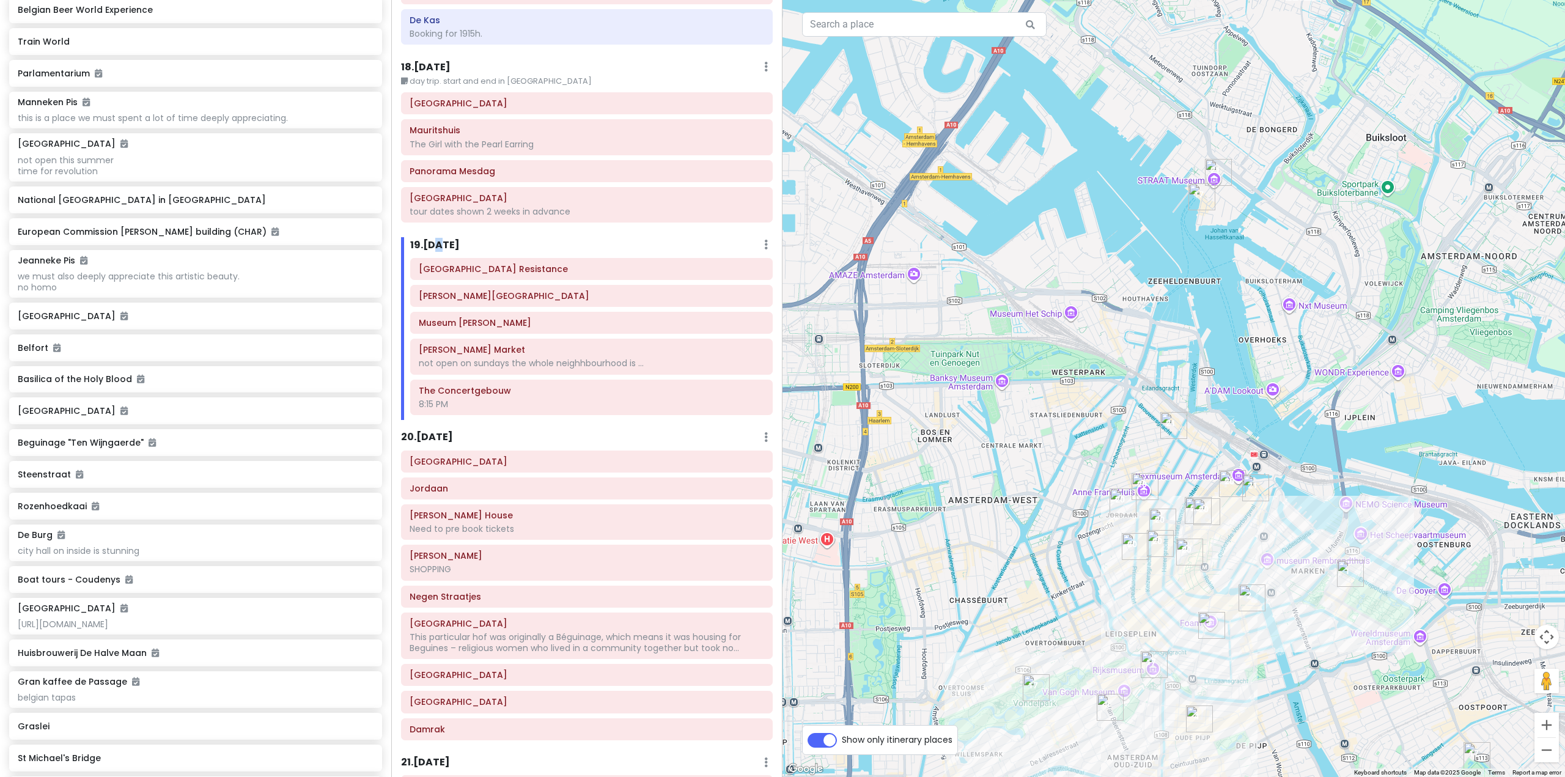
click at [1194, 722] on img "Albert Cuyp Market" at bounding box center [1199, 718] width 27 height 27
click at [1202, 710] on img "Albert Cuyp Market" at bounding box center [1199, 718] width 27 height 27
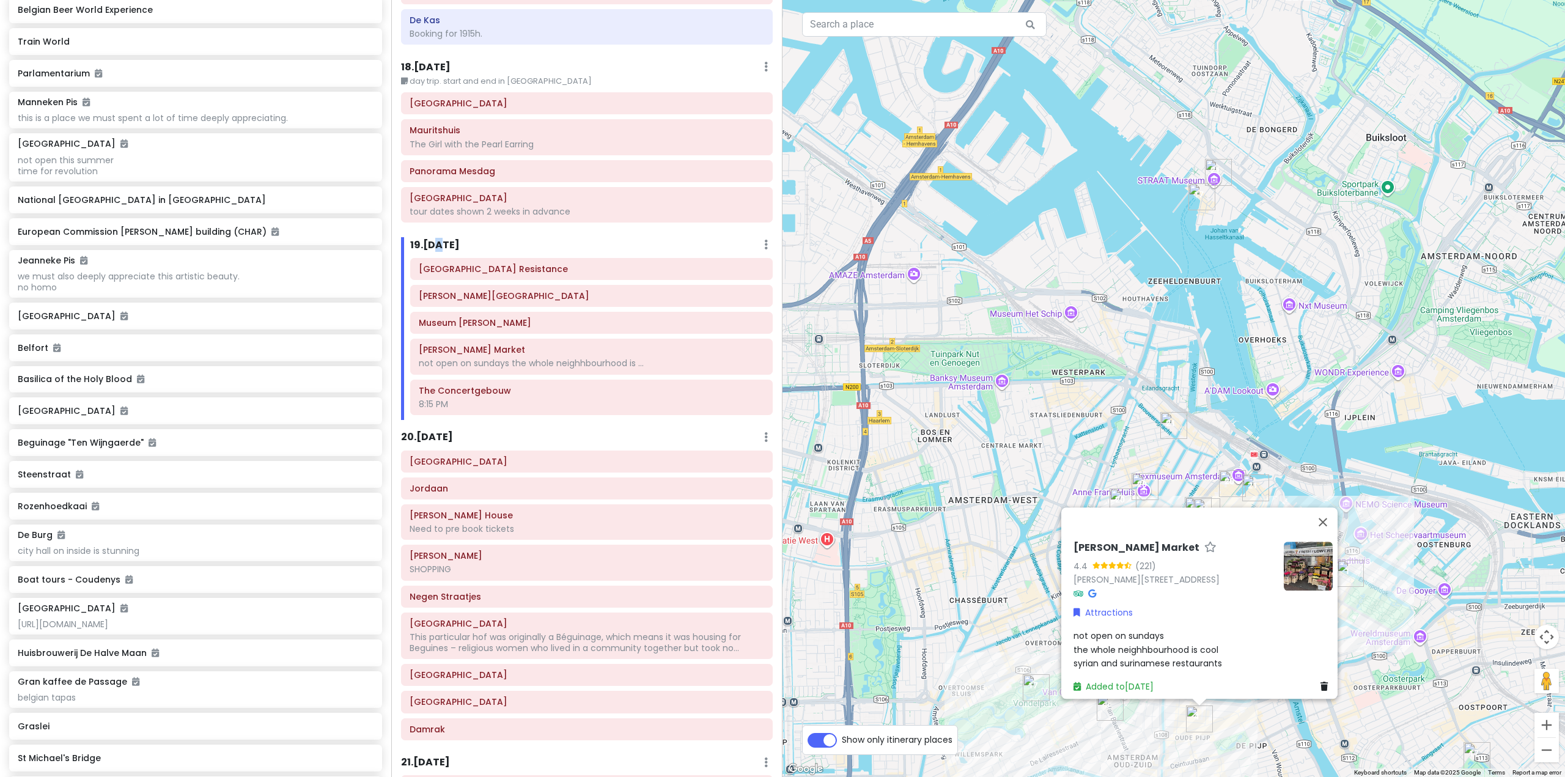
click at [1351, 679] on div "[PERSON_NAME] Market 4.4 (221) [PERSON_NAME][STREET_ADDRESS] Attractions not op…" at bounding box center [1173, 388] width 782 height 777
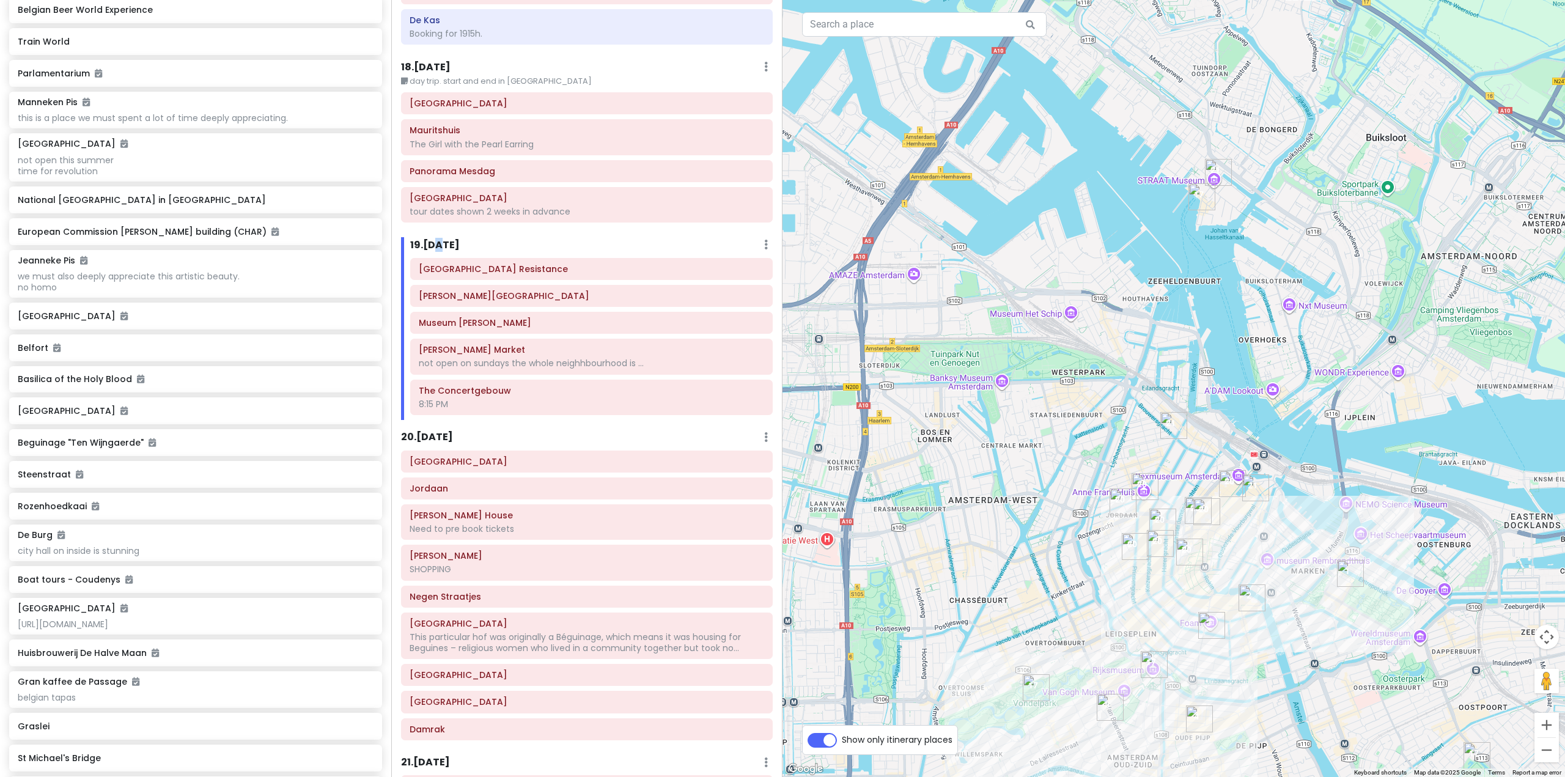
click at [1200, 711] on img "Albert Cuyp Market" at bounding box center [1199, 718] width 27 height 27
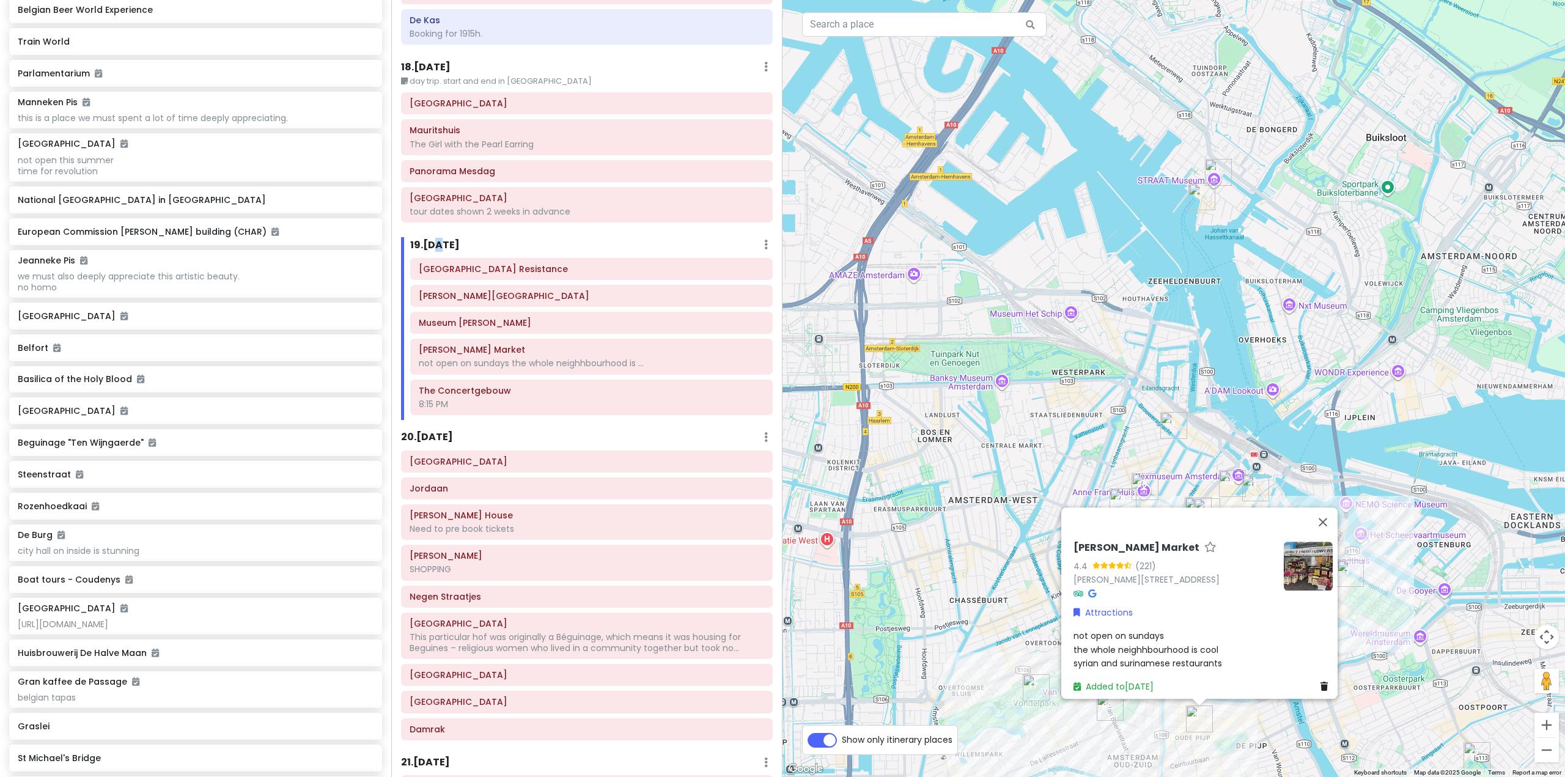
click at [1403, 674] on div "[PERSON_NAME] Market 4.4 (221) [PERSON_NAME][STREET_ADDRESS] Attractions not op…" at bounding box center [1173, 388] width 782 height 777
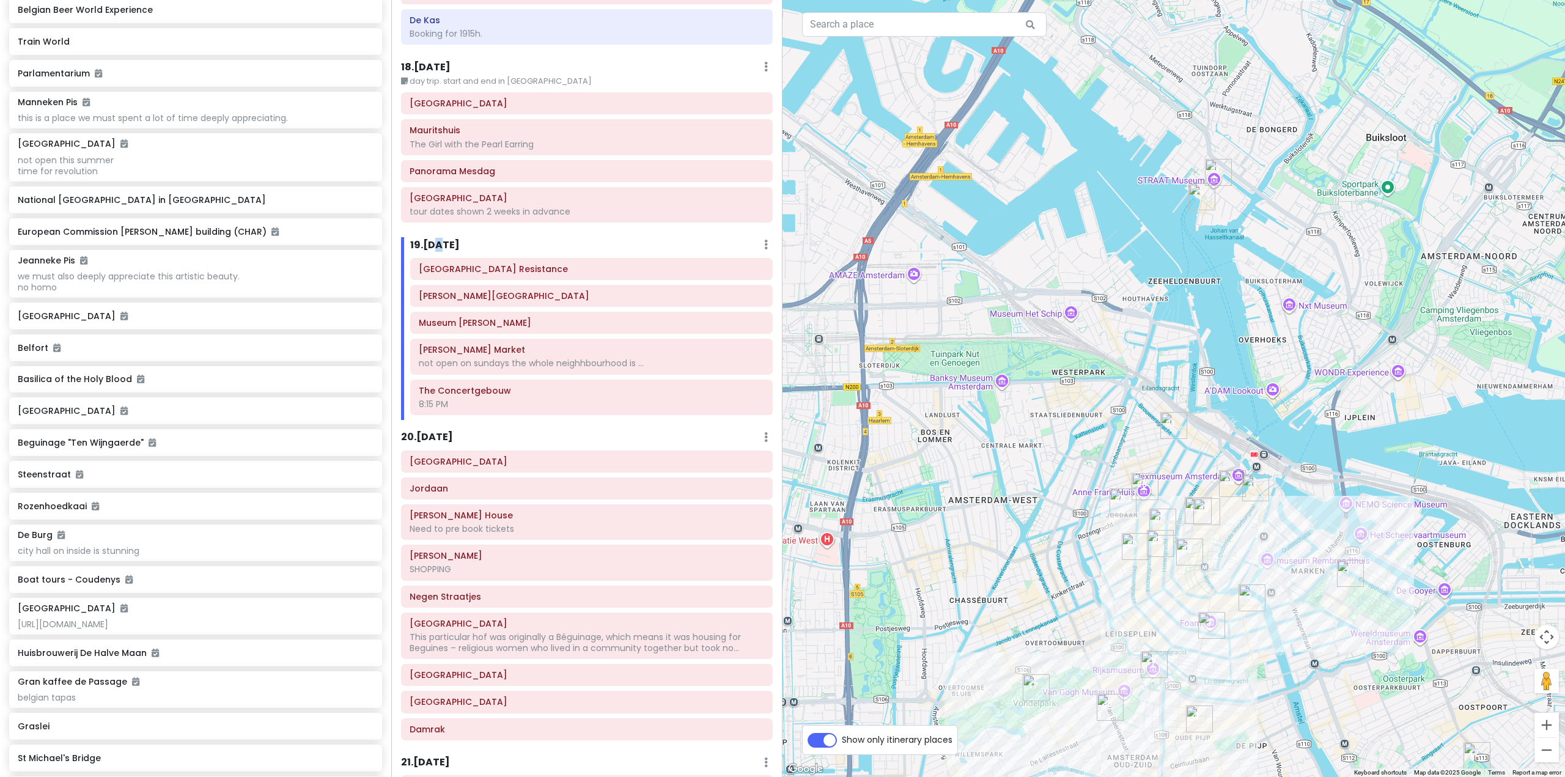
click at [1197, 604] on img "Secret Garden" at bounding box center [1195, 605] width 10 height 10
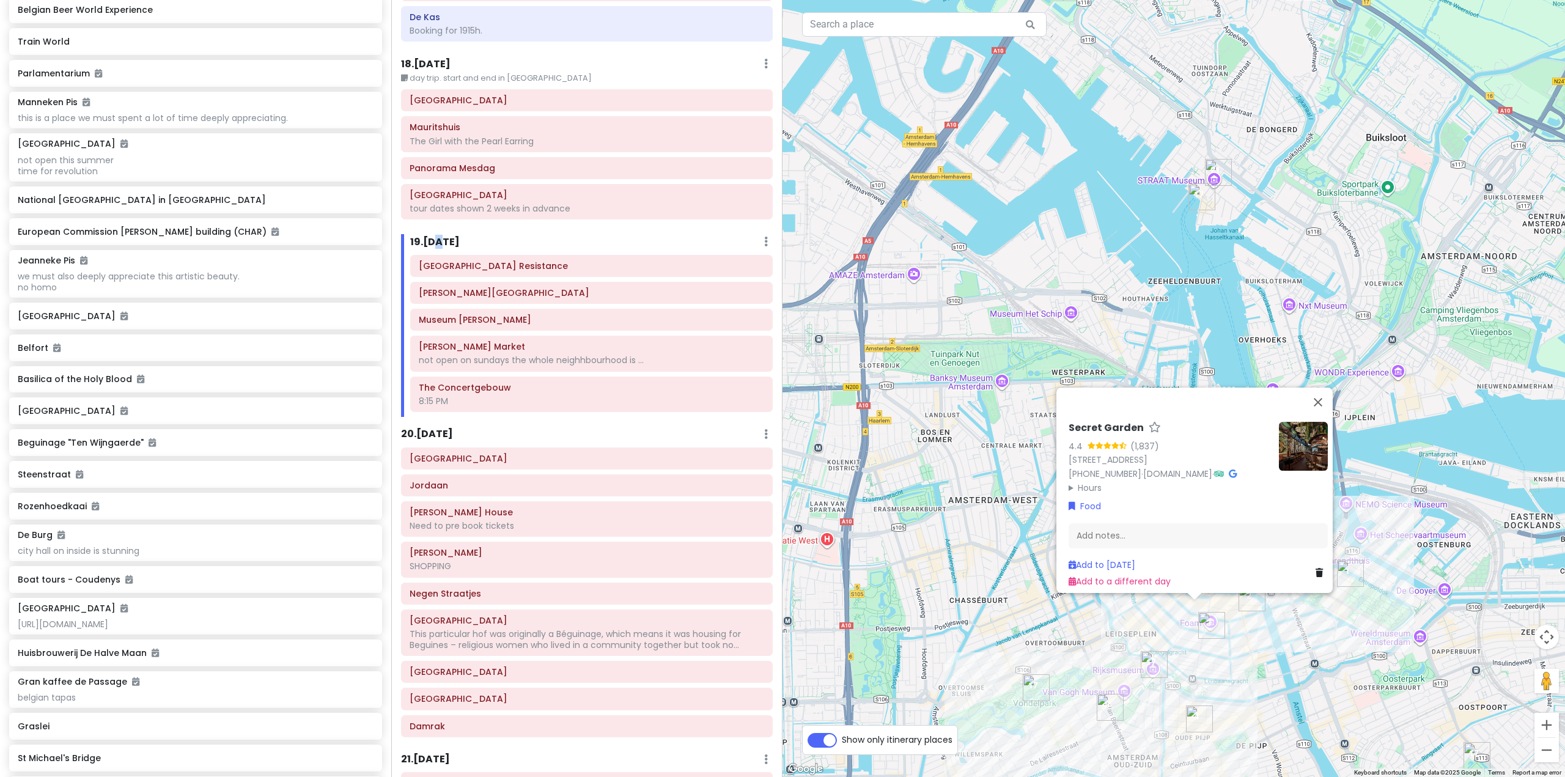
scroll to position [3641, 0]
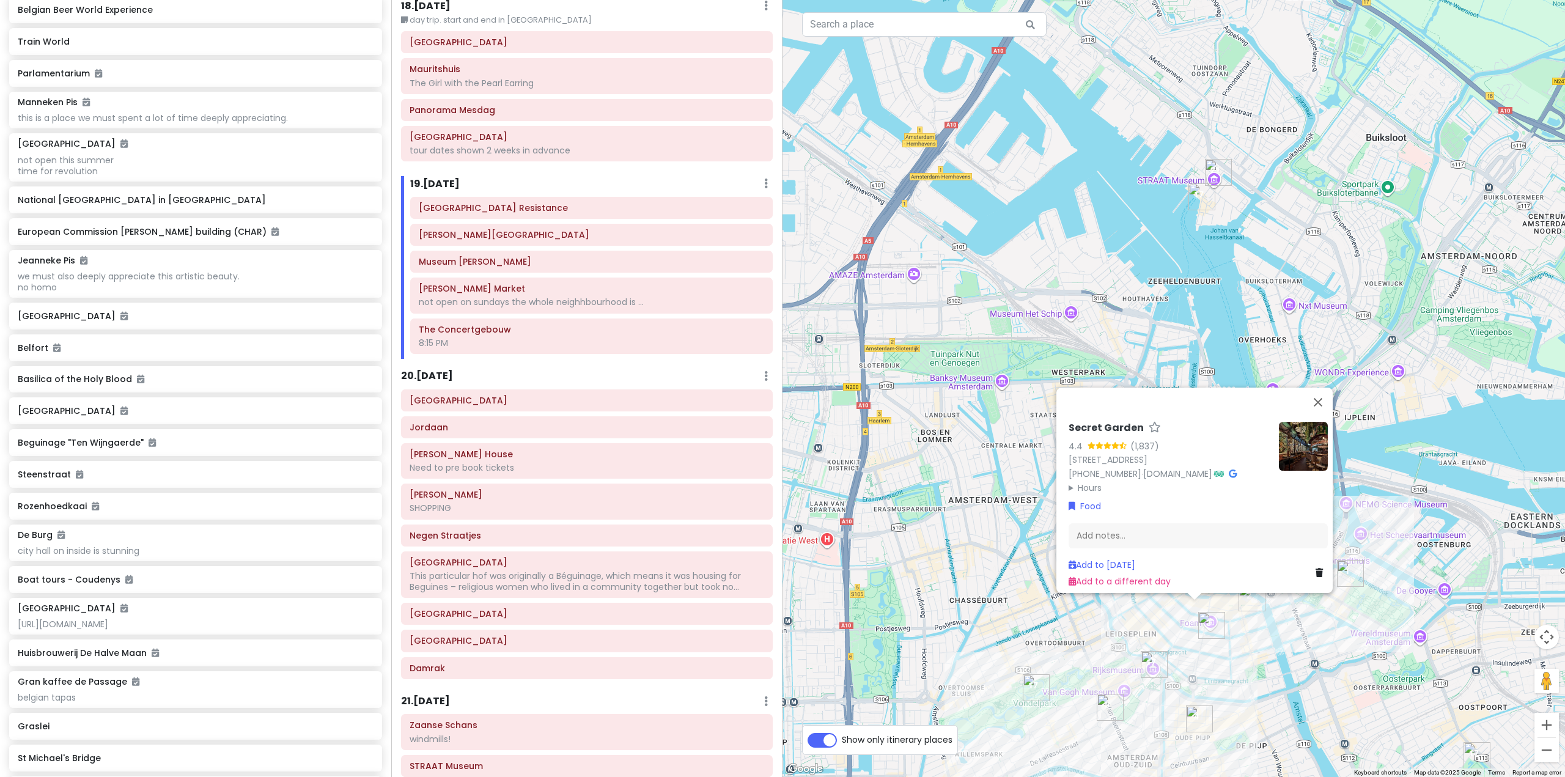
click at [626, 369] on div "20 . [DATE] Add Day Notes Delete Day" at bounding box center [587, 379] width 372 height 21
click at [1303, 650] on div "Secret Garden 4.4 (1,837) [STREET_ADDRESS] [PHONE_NUMBER] · [DOMAIN_NAME] · Hou…" at bounding box center [1173, 388] width 782 height 777
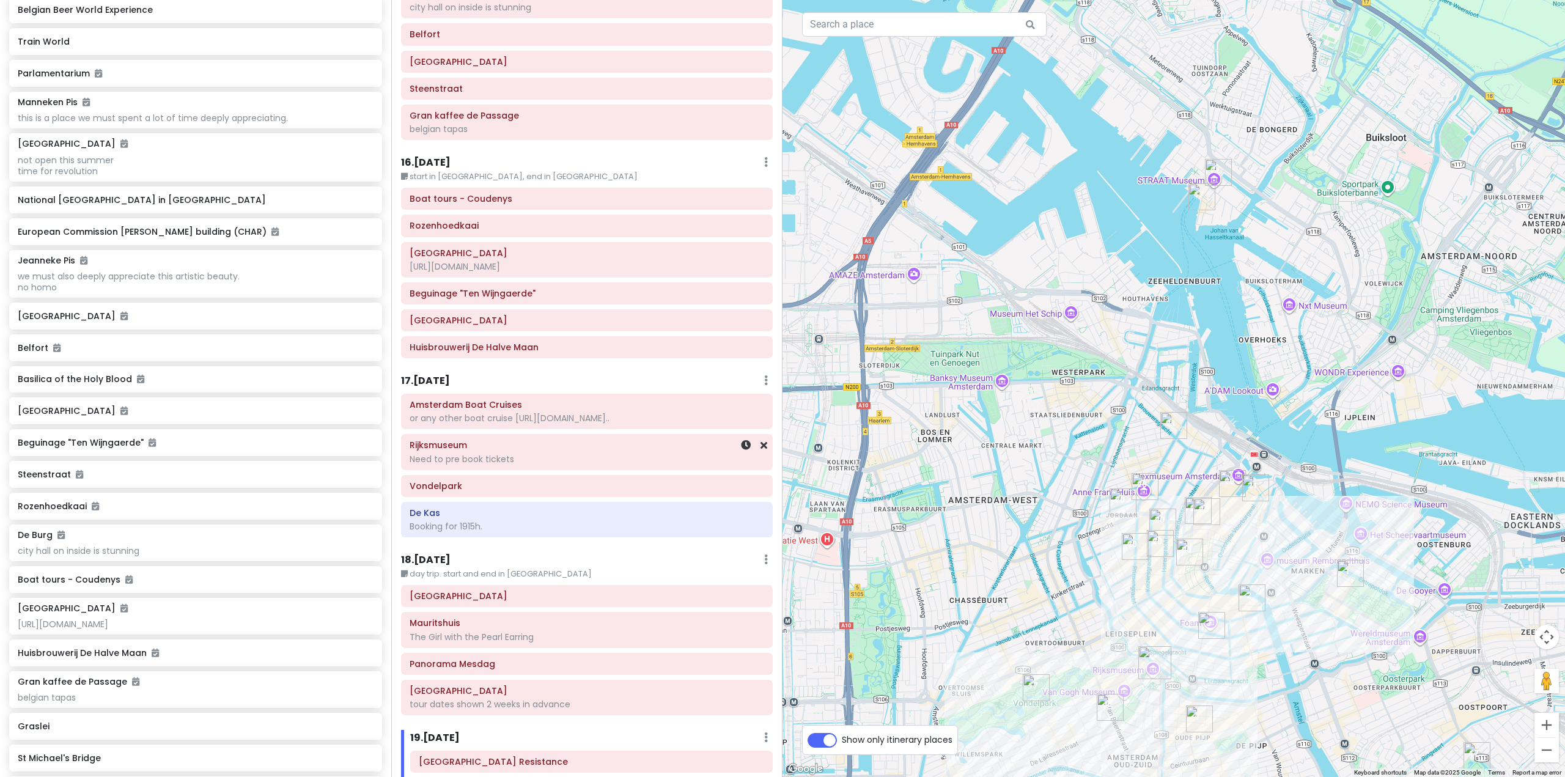
scroll to position [3091, 0]
drag, startPoint x: 1385, startPoint y: 600, endPoint x: 1386, endPoint y: 480, distance: 119.8
click at [1386, 480] on div at bounding box center [1173, 388] width 782 height 777
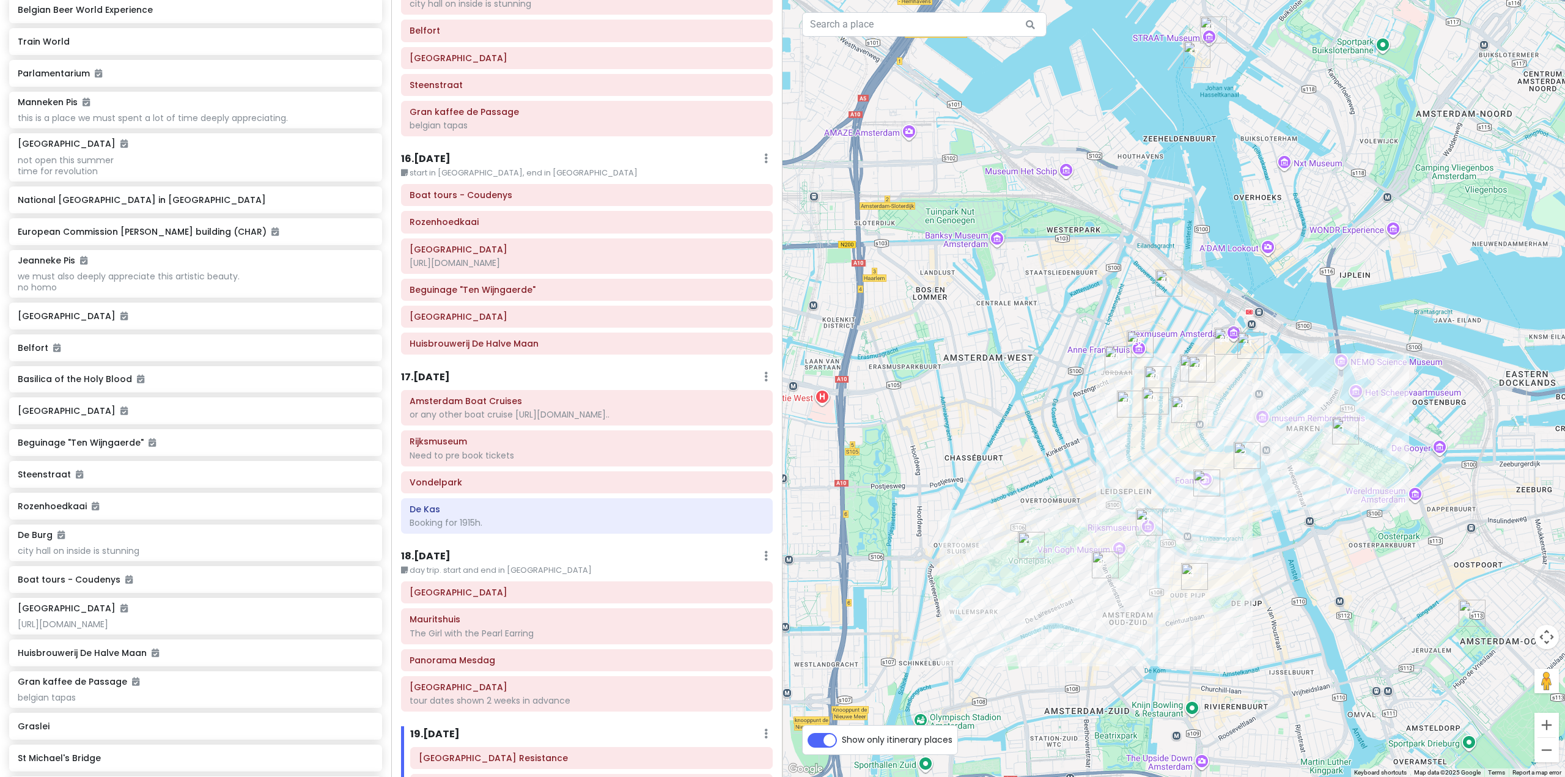
drag, startPoint x: 1379, startPoint y: 681, endPoint x: 1369, endPoint y: 511, distance: 170.2
click at [1369, 511] on div at bounding box center [1173, 388] width 782 height 777
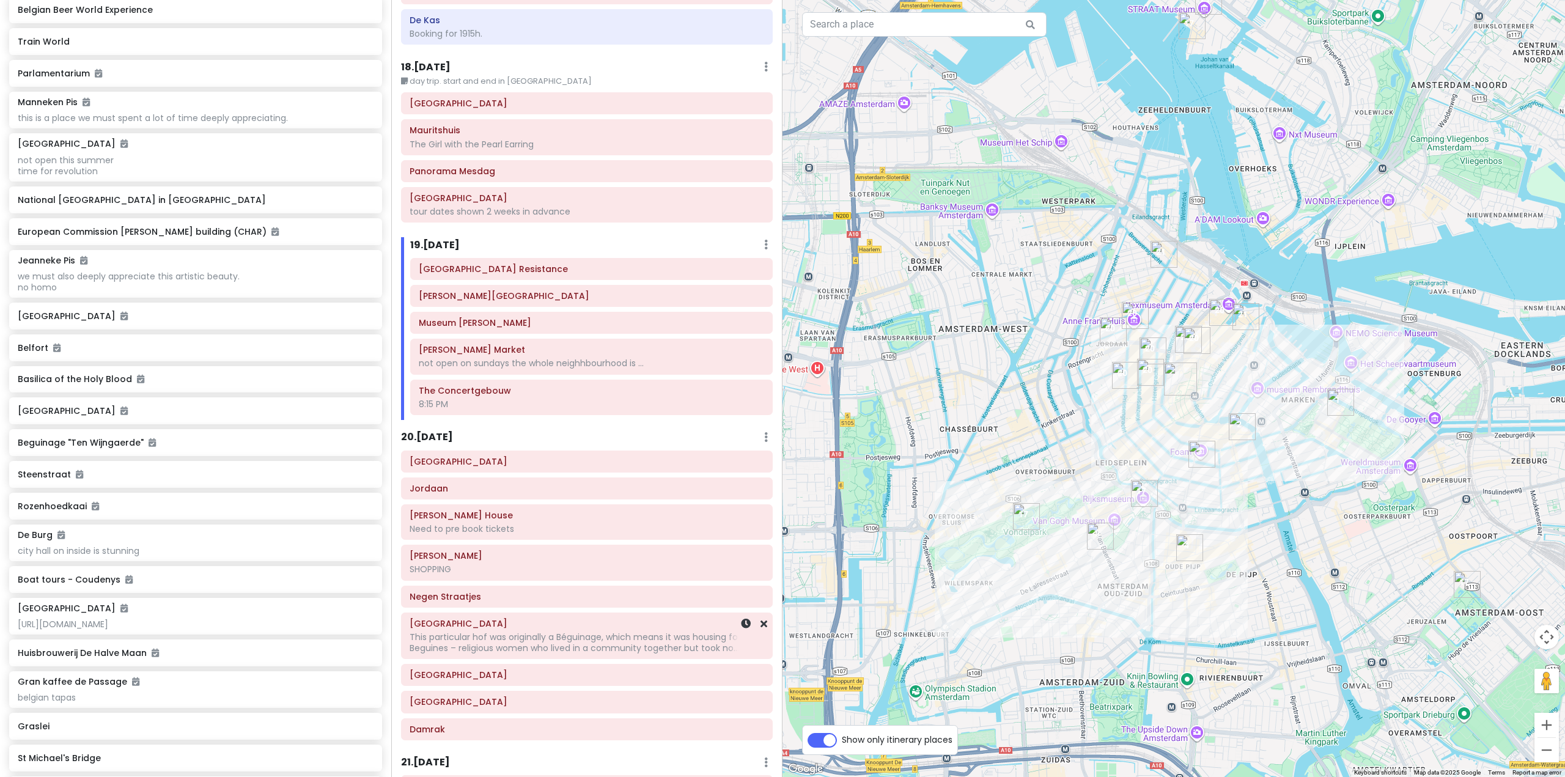
scroll to position [3641, 0]
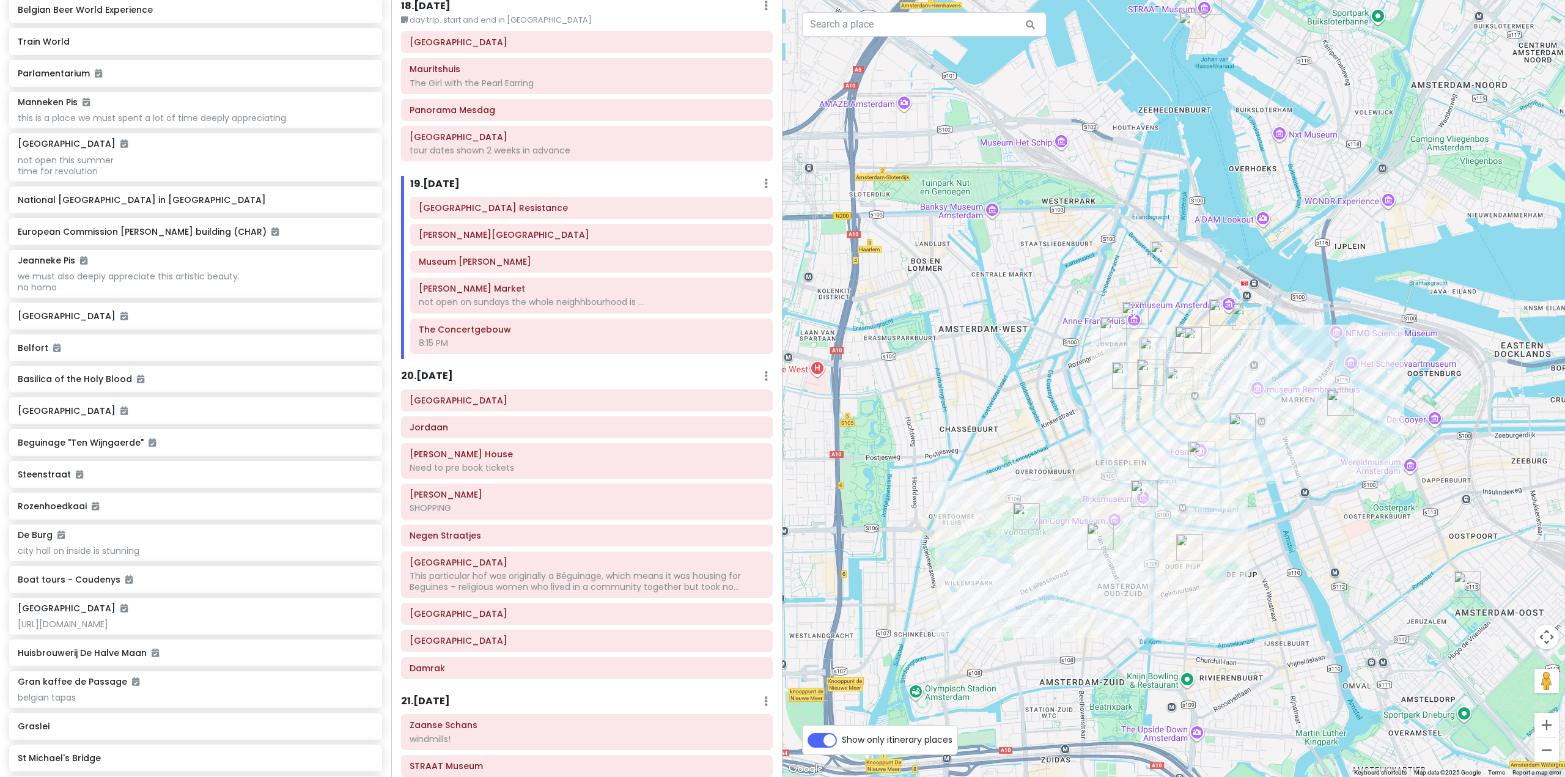
click at [1141, 466] on img "The Pantry" at bounding box center [1141, 466] width 10 height 10
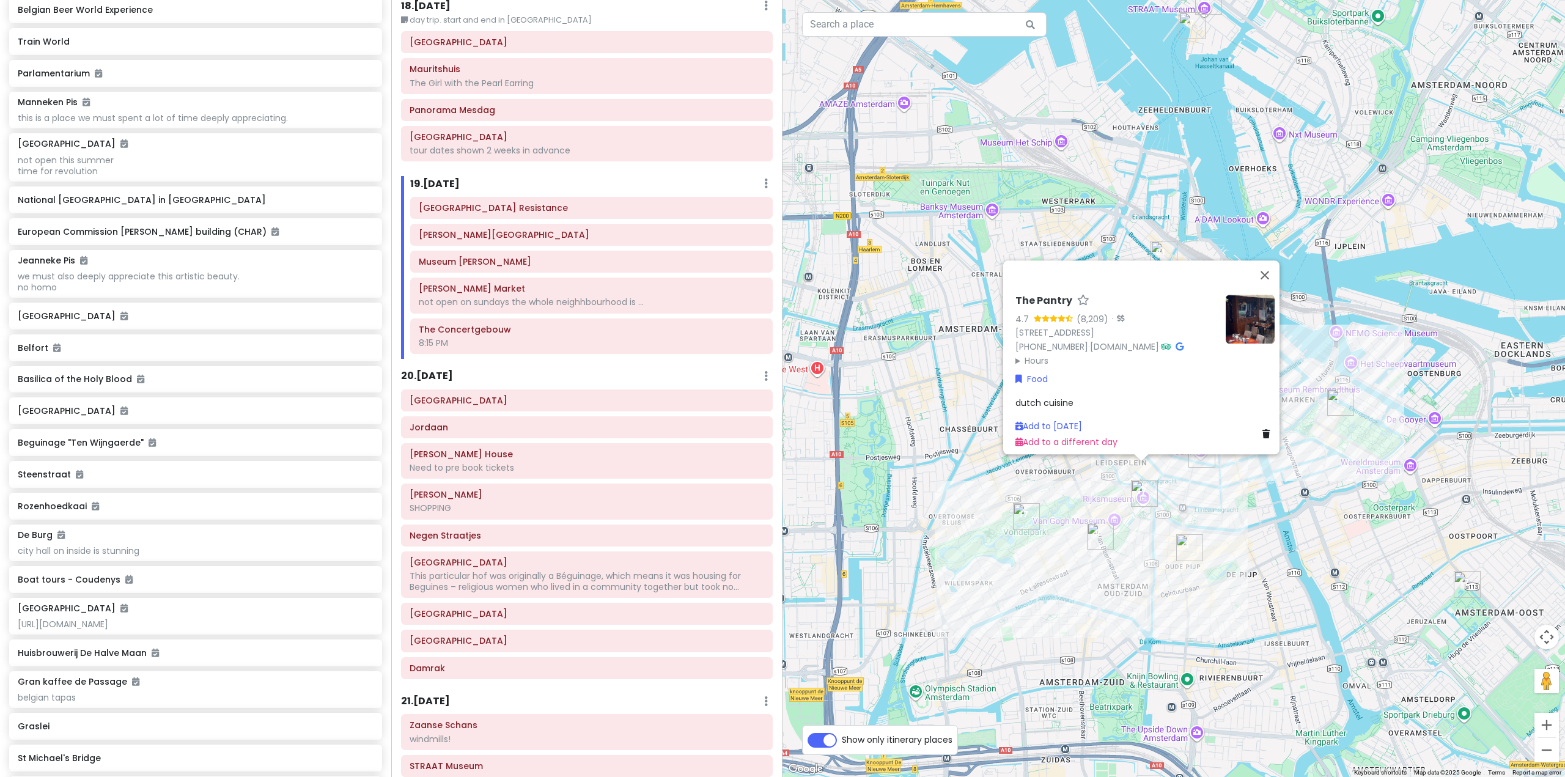
click at [1116, 532] on img "Van Gogh Museum" at bounding box center [1114, 529] width 10 height 10
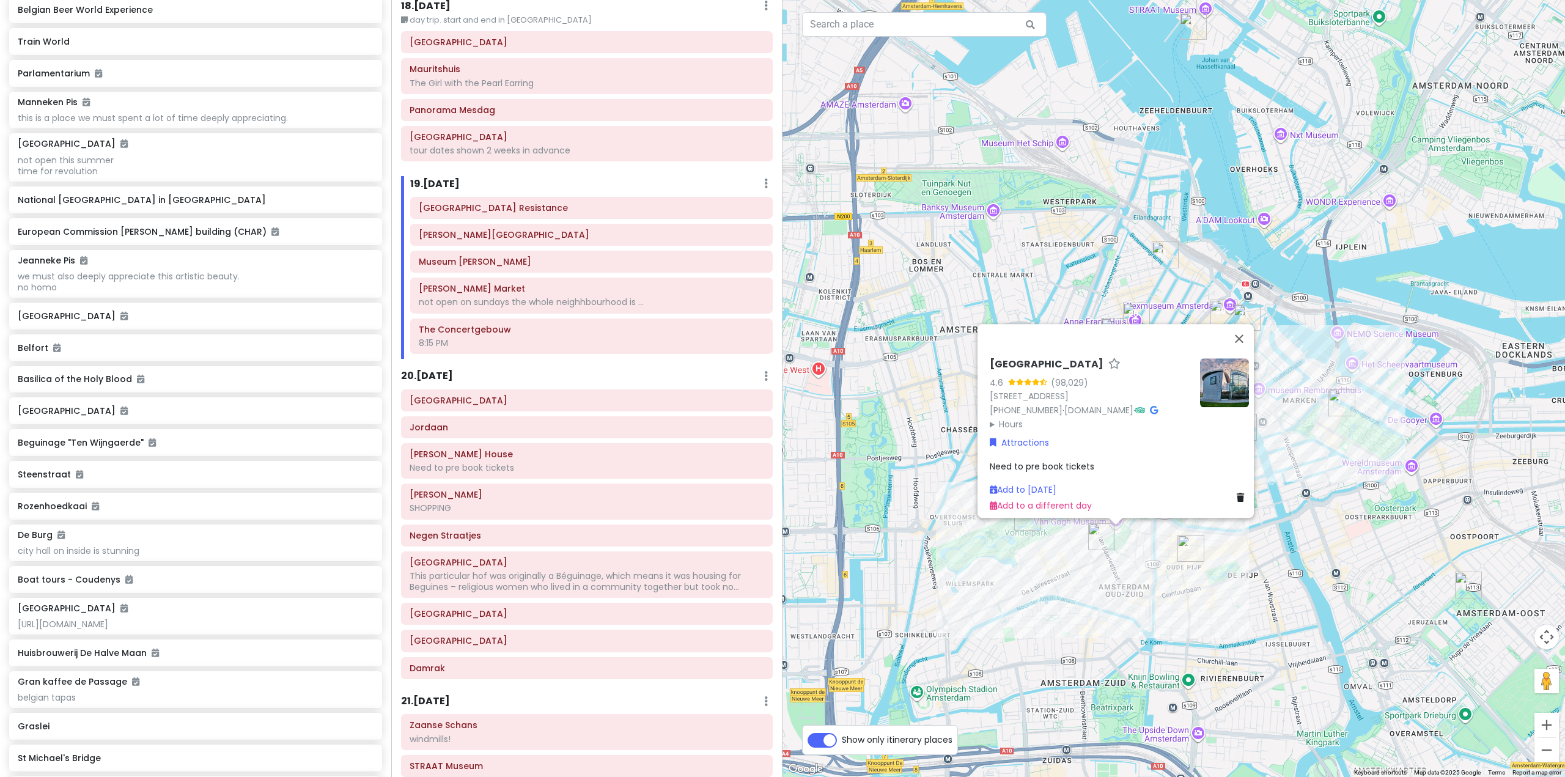
click at [1307, 542] on div "[GEOGRAPHIC_DATA] 4.6 (98,029) [STREET_ADDRESS] [PHONE_NUMBER] · [DOMAIN_NAME] …" at bounding box center [1173, 388] width 782 height 777
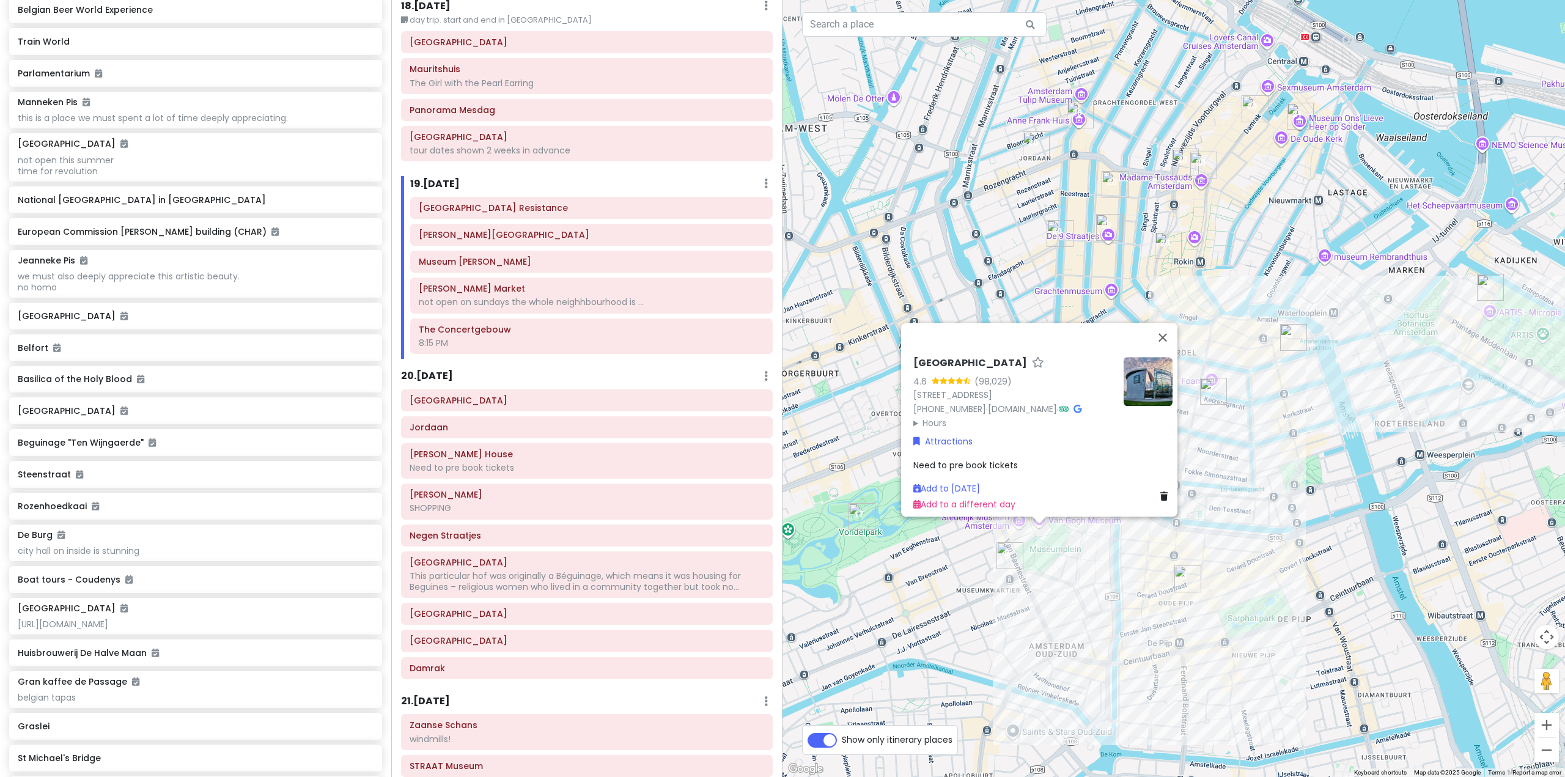
click at [1133, 542] on div "[GEOGRAPHIC_DATA] 4.6 (98,029) [STREET_ADDRESS] [PHONE_NUMBER] · [DOMAIN_NAME] …" at bounding box center [1173, 388] width 782 height 777
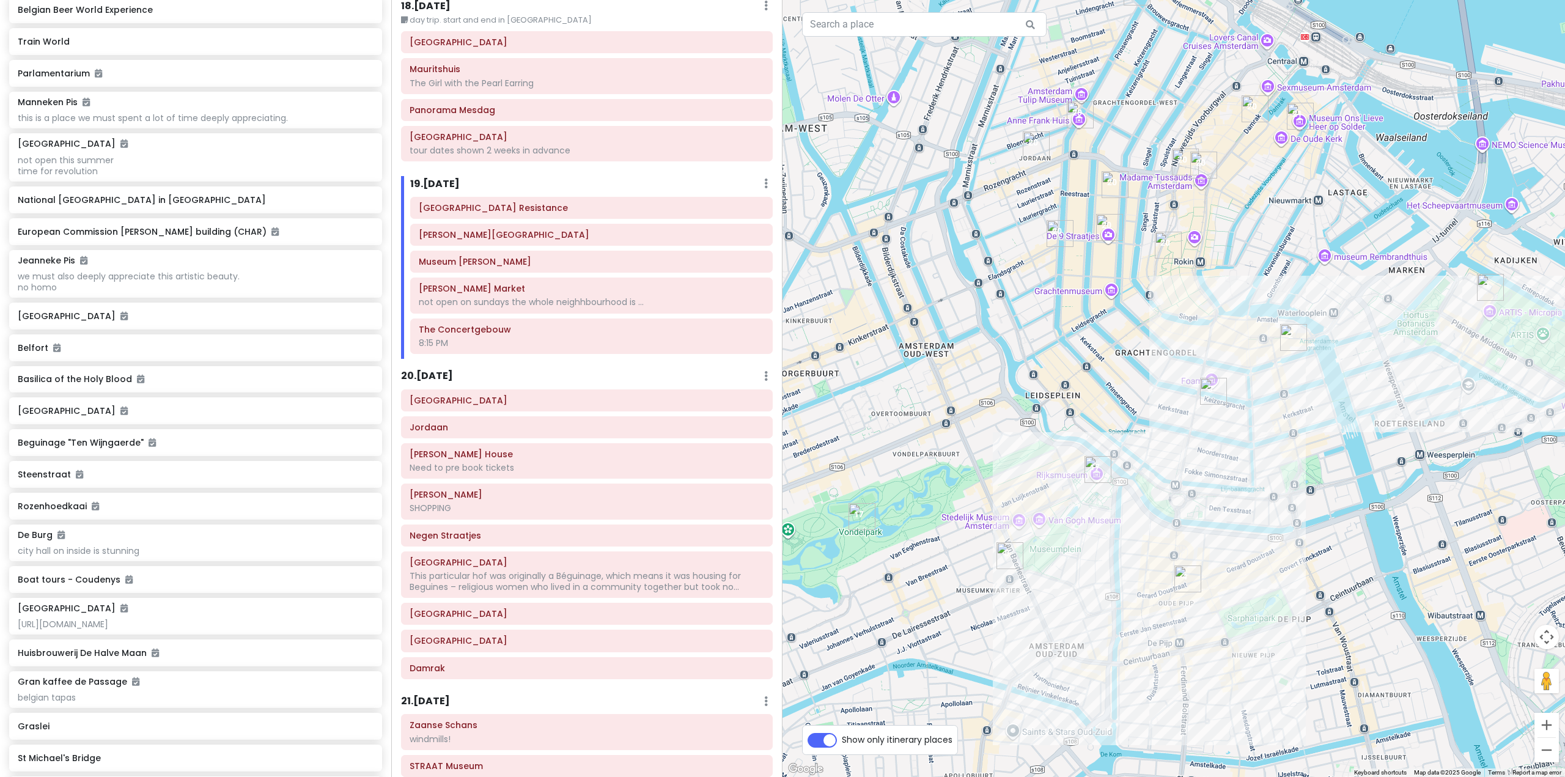
click at [1178, 338] on img "Secret Garden" at bounding box center [1180, 336] width 10 height 10
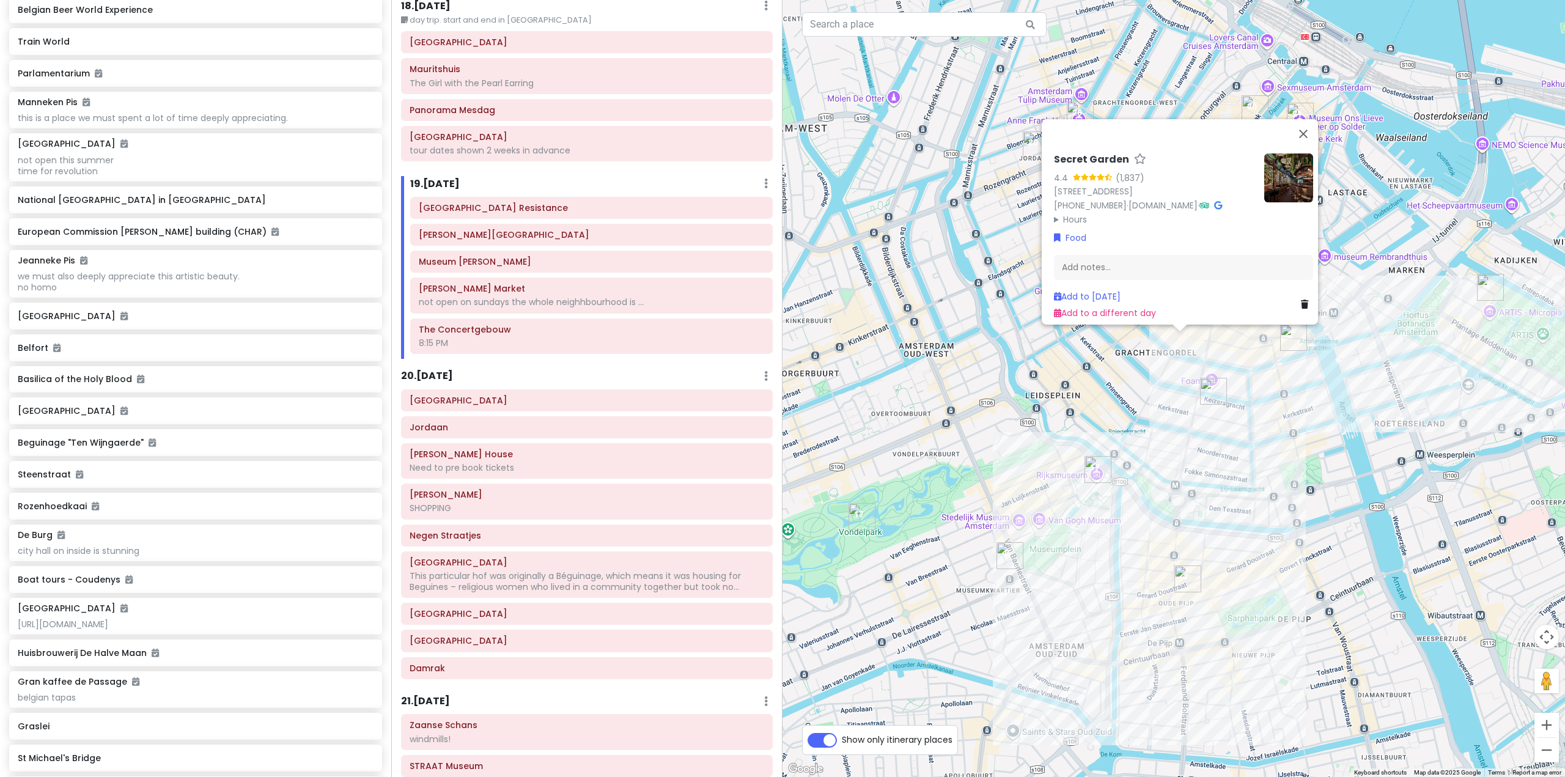
click at [1160, 435] on div "Secret Garden 4.4 (1,837) [STREET_ADDRESS] [PHONE_NUMBER] · [DOMAIN_NAME] · Hou…" at bounding box center [1173, 388] width 782 height 777
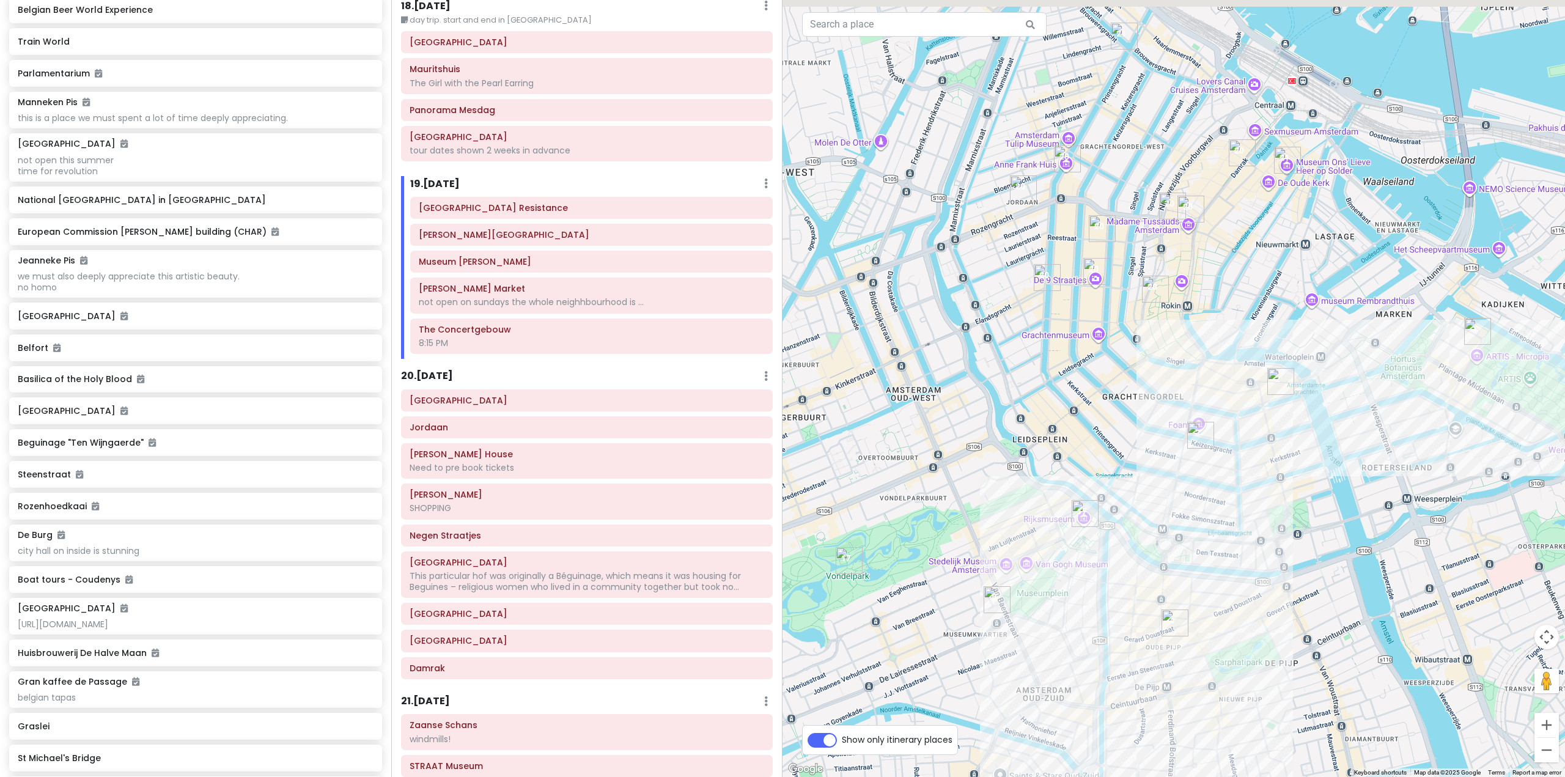
drag, startPoint x: 1145, startPoint y: 421, endPoint x: 1108, endPoint y: 506, distance: 92.2
click at [1108, 506] on div at bounding box center [1173, 388] width 782 height 777
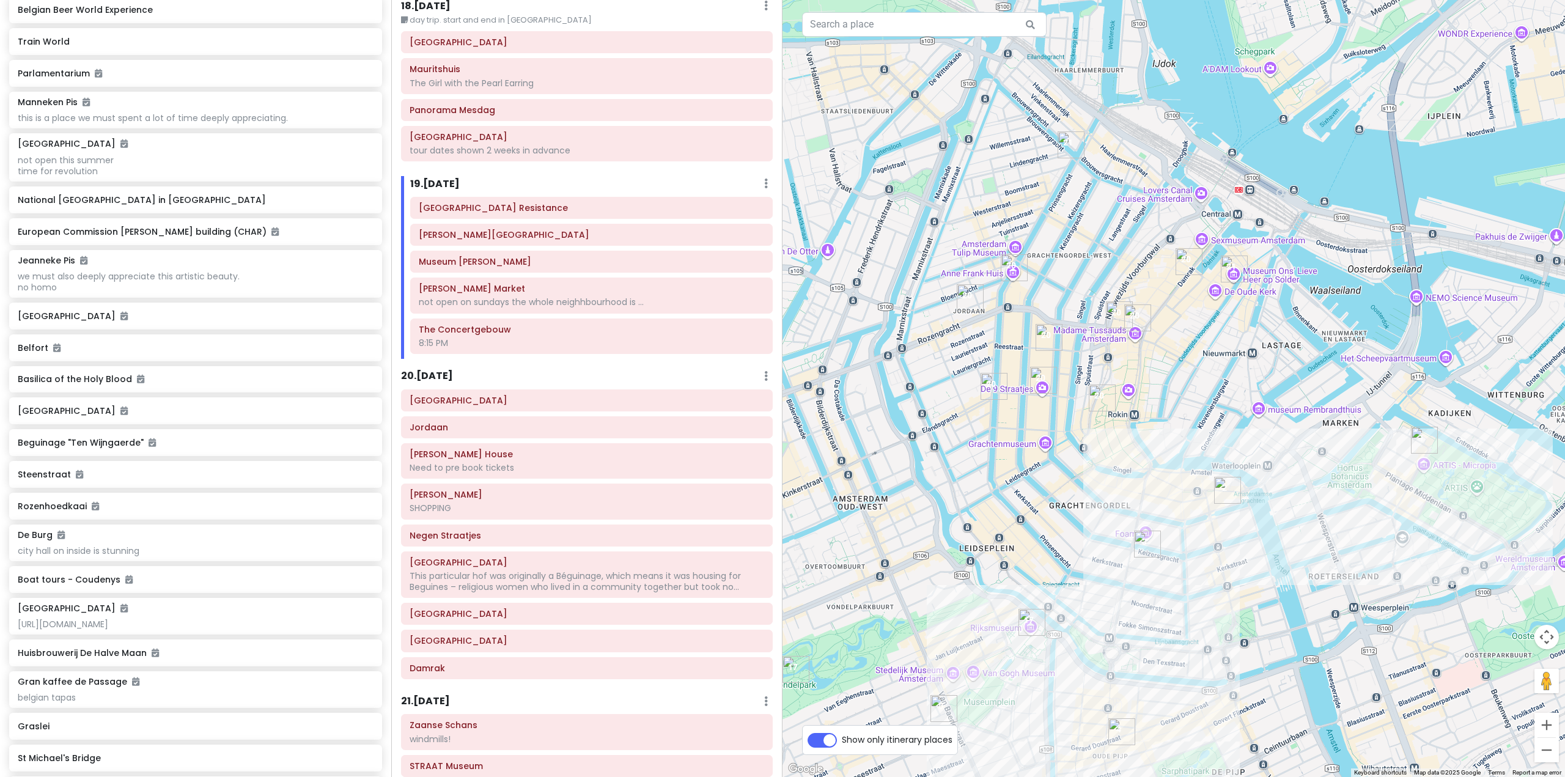
click at [1094, 391] on img "Begijnhof" at bounding box center [1102, 397] width 27 height 27
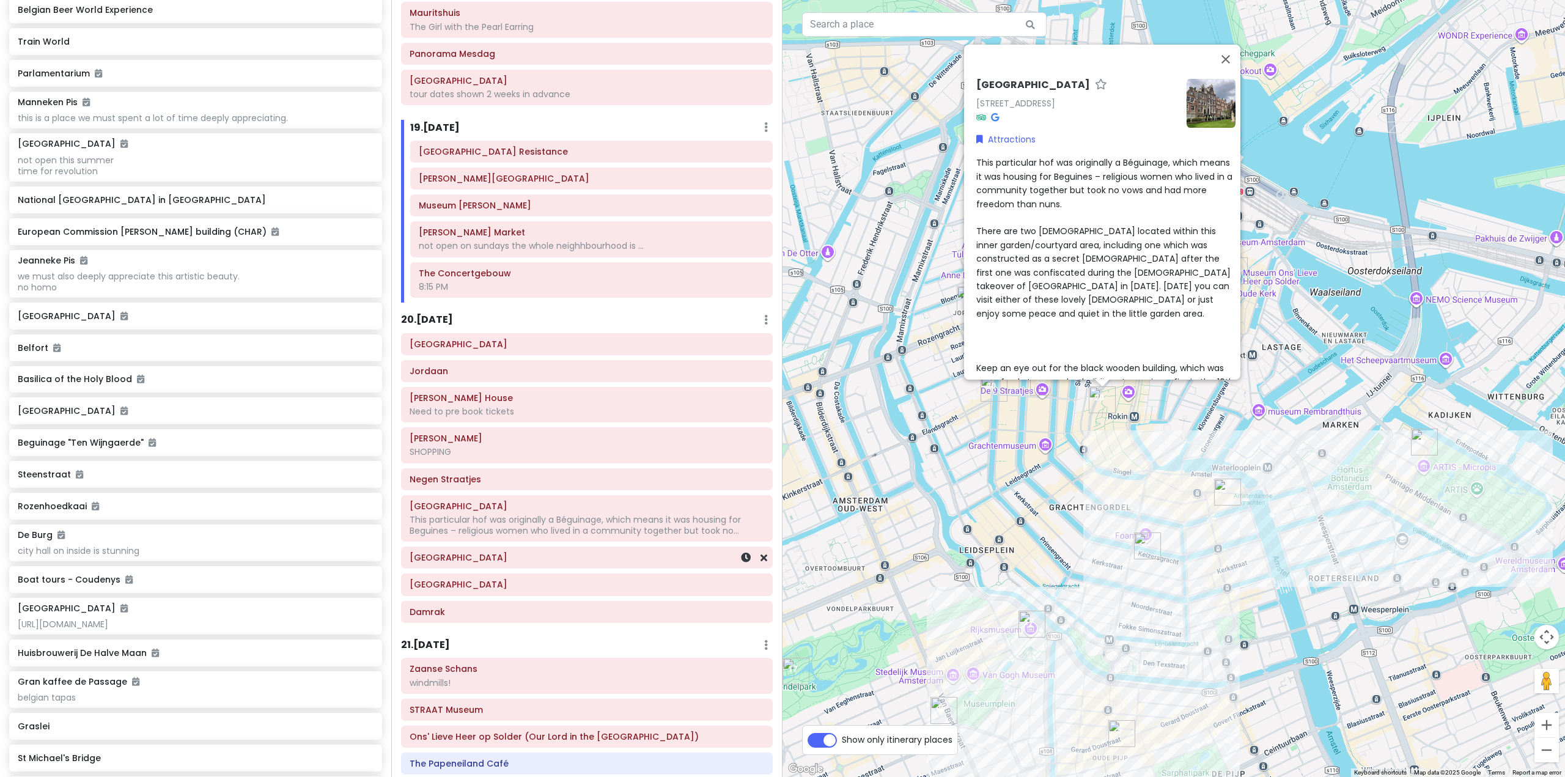
scroll to position [3702, 0]
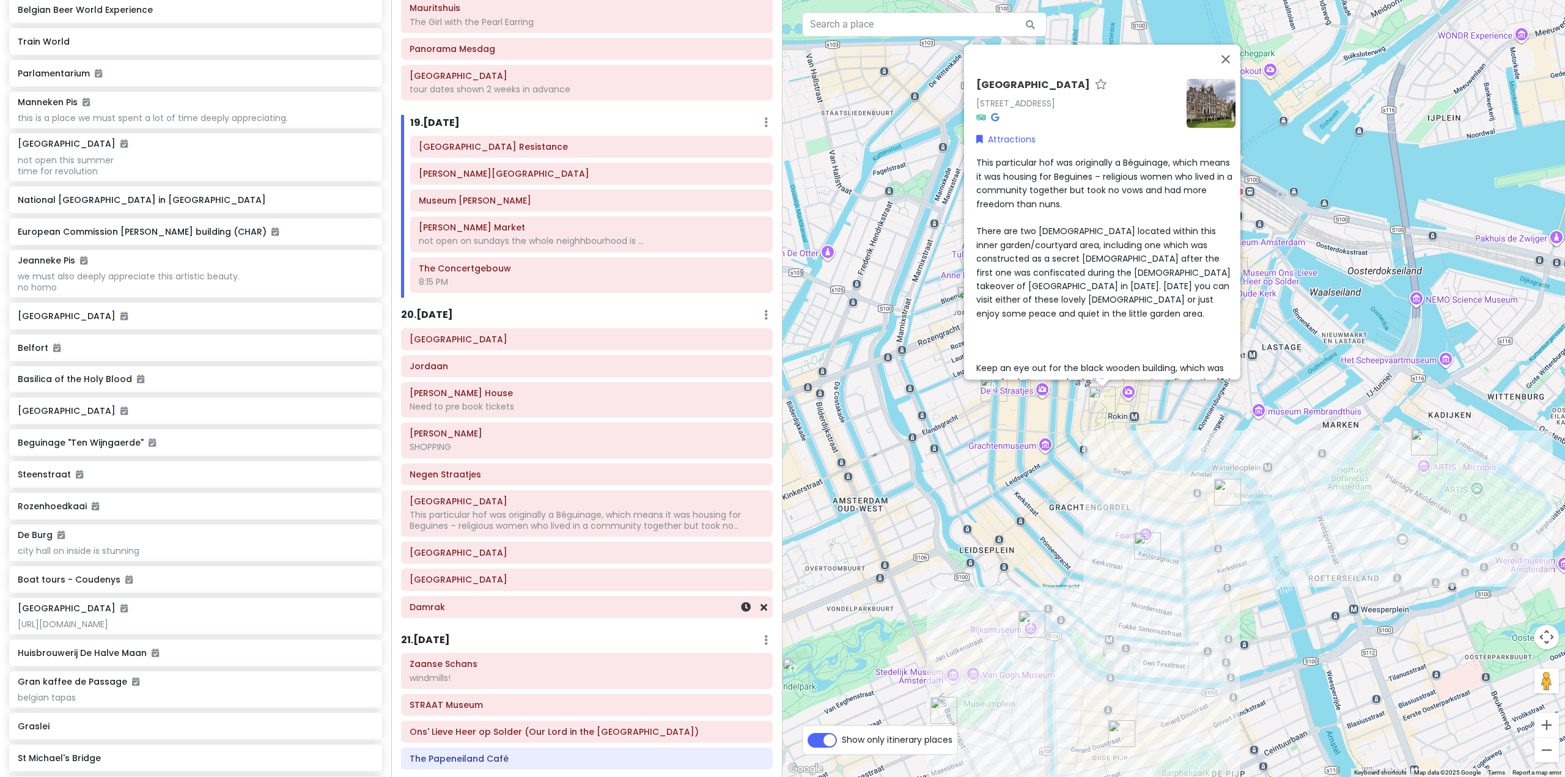
click at [556, 598] on div "Damrak" at bounding box center [587, 606] width 355 height 17
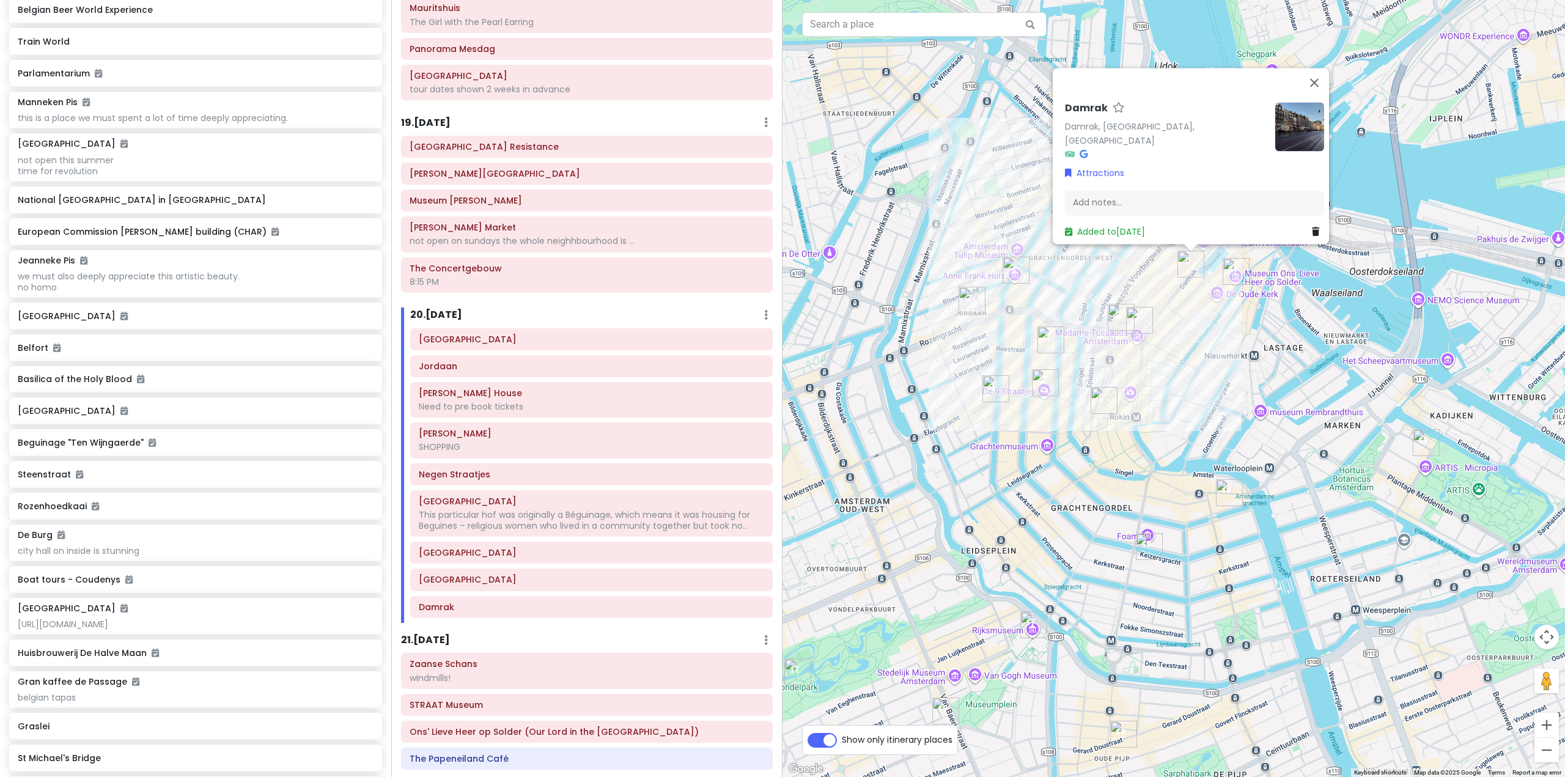
click at [1219, 460] on div "Damrak Damrak, [GEOGRAPHIC_DATA], [GEOGRAPHIC_DATA] Attractions Add notes... Ad…" at bounding box center [1173, 388] width 782 height 777
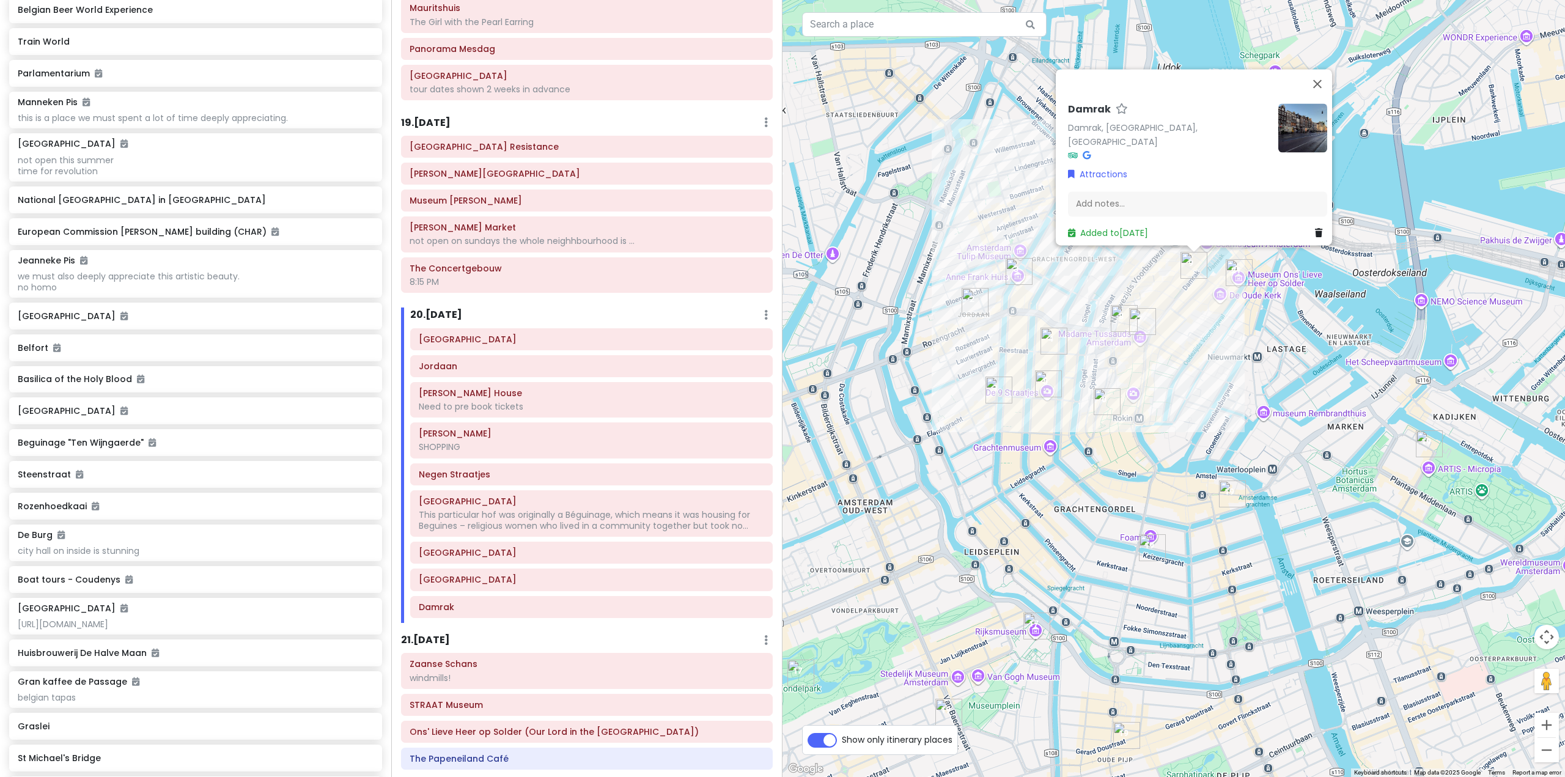
click at [1232, 399] on div "Damrak Damrak, [GEOGRAPHIC_DATA], [GEOGRAPHIC_DATA] Attractions Add notes... Ad…" at bounding box center [1173, 388] width 782 height 777
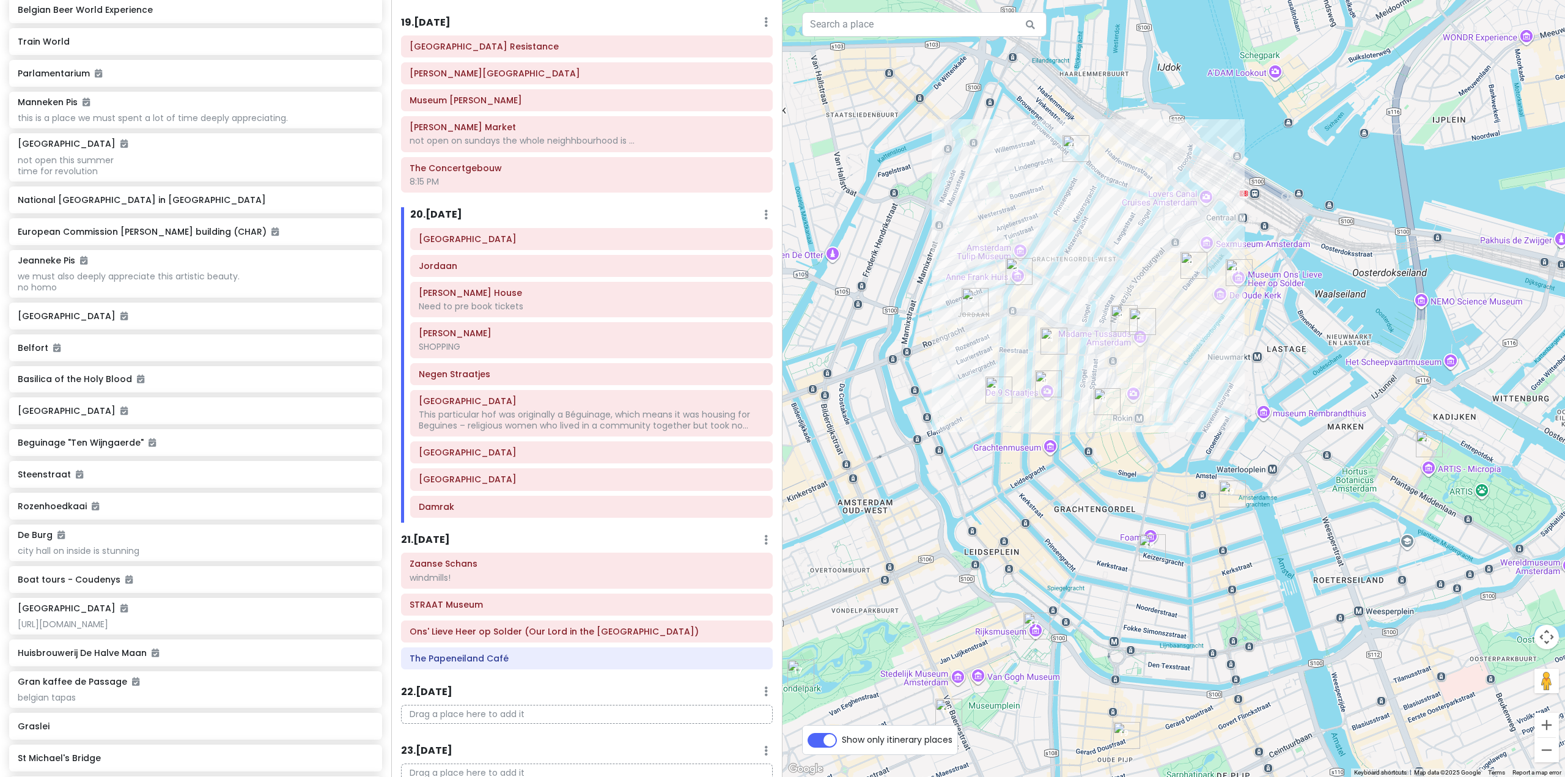
scroll to position [3763, 0]
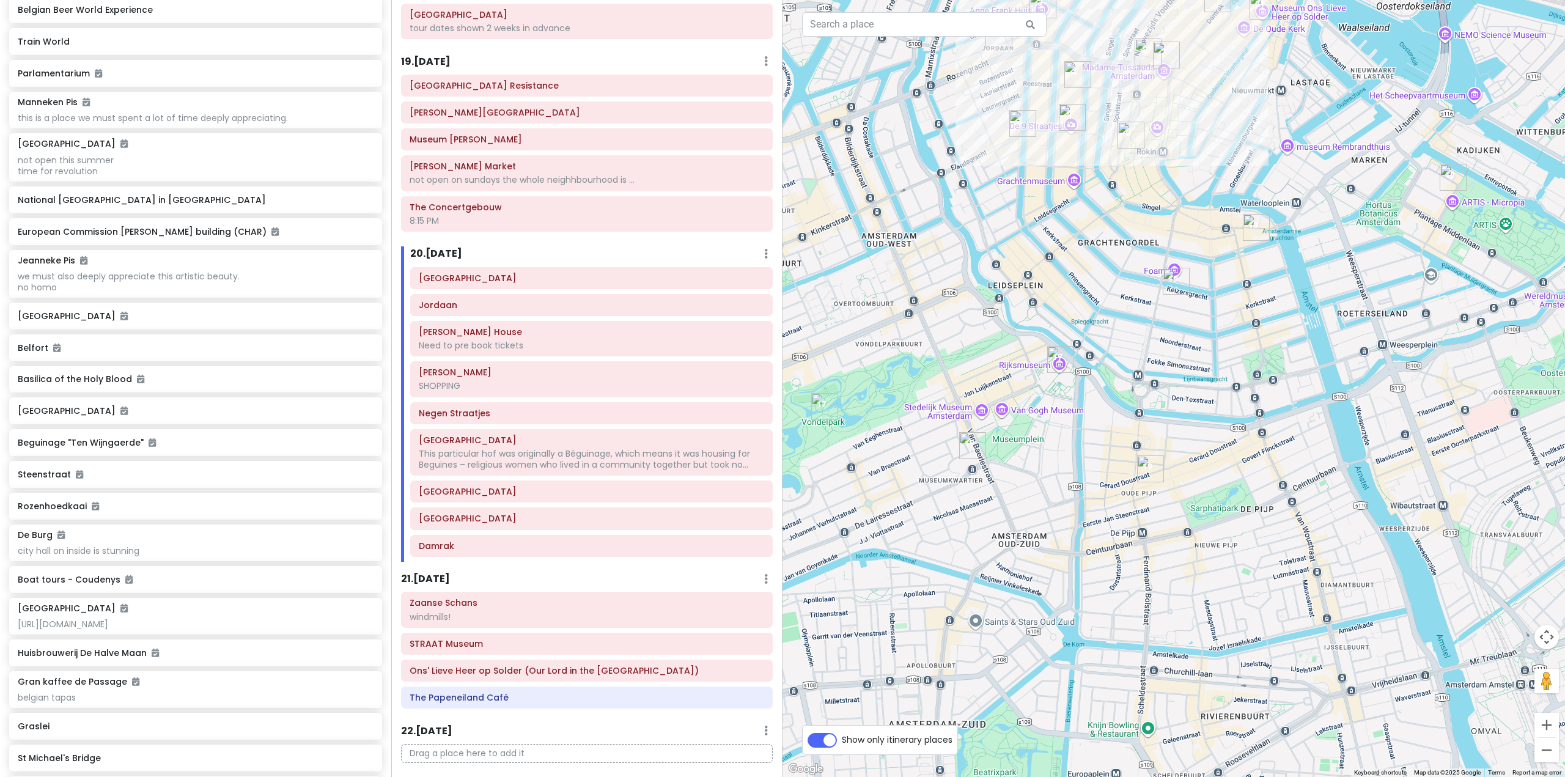
drag, startPoint x: 1168, startPoint y: 274, endPoint x: 1182, endPoint y: 260, distance: 19.5
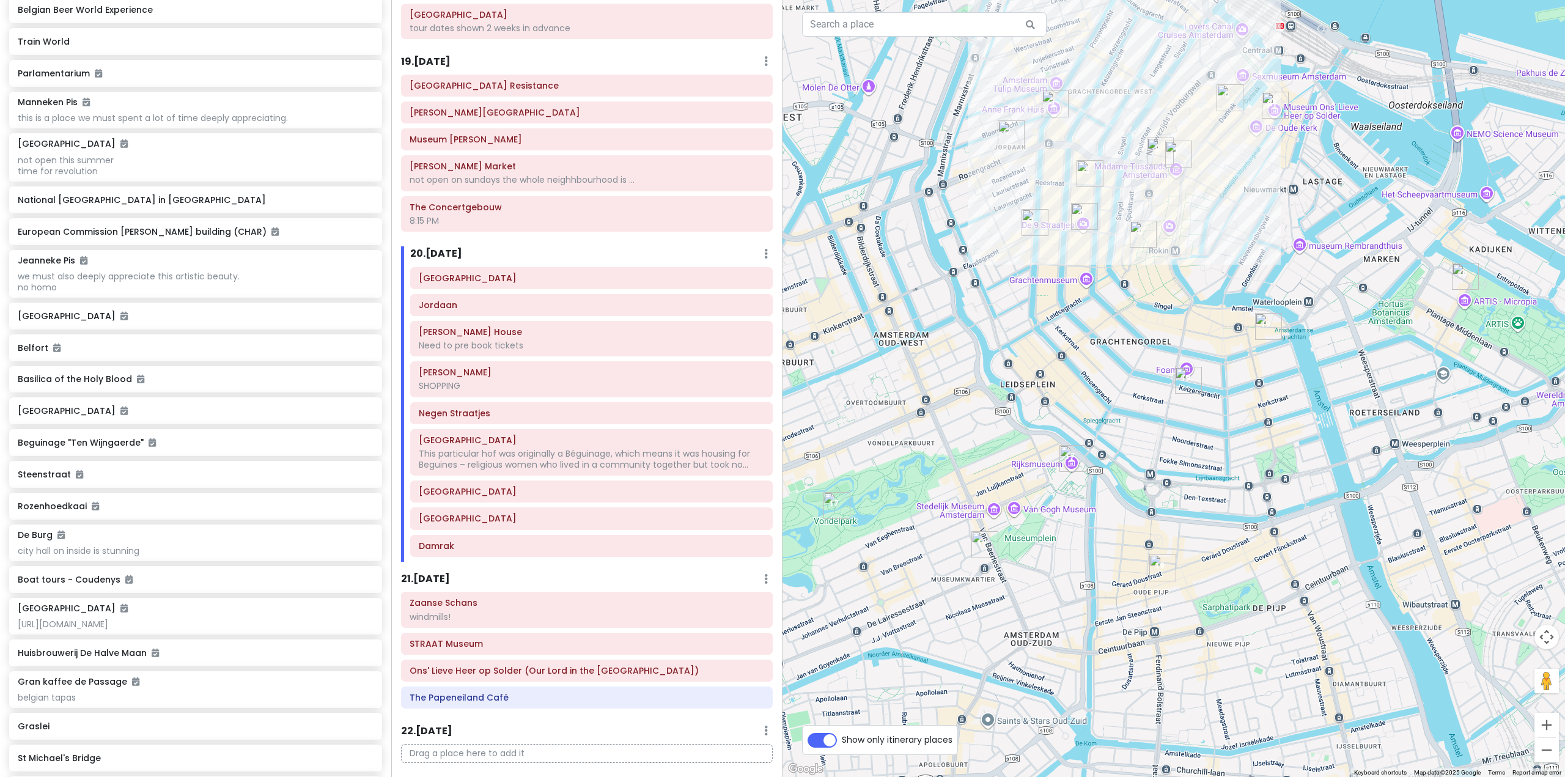
drag, startPoint x: 1124, startPoint y: 355, endPoint x: 1106, endPoint y: 391, distance: 41.0
click at [1108, 436] on div at bounding box center [1173, 388] width 782 height 777
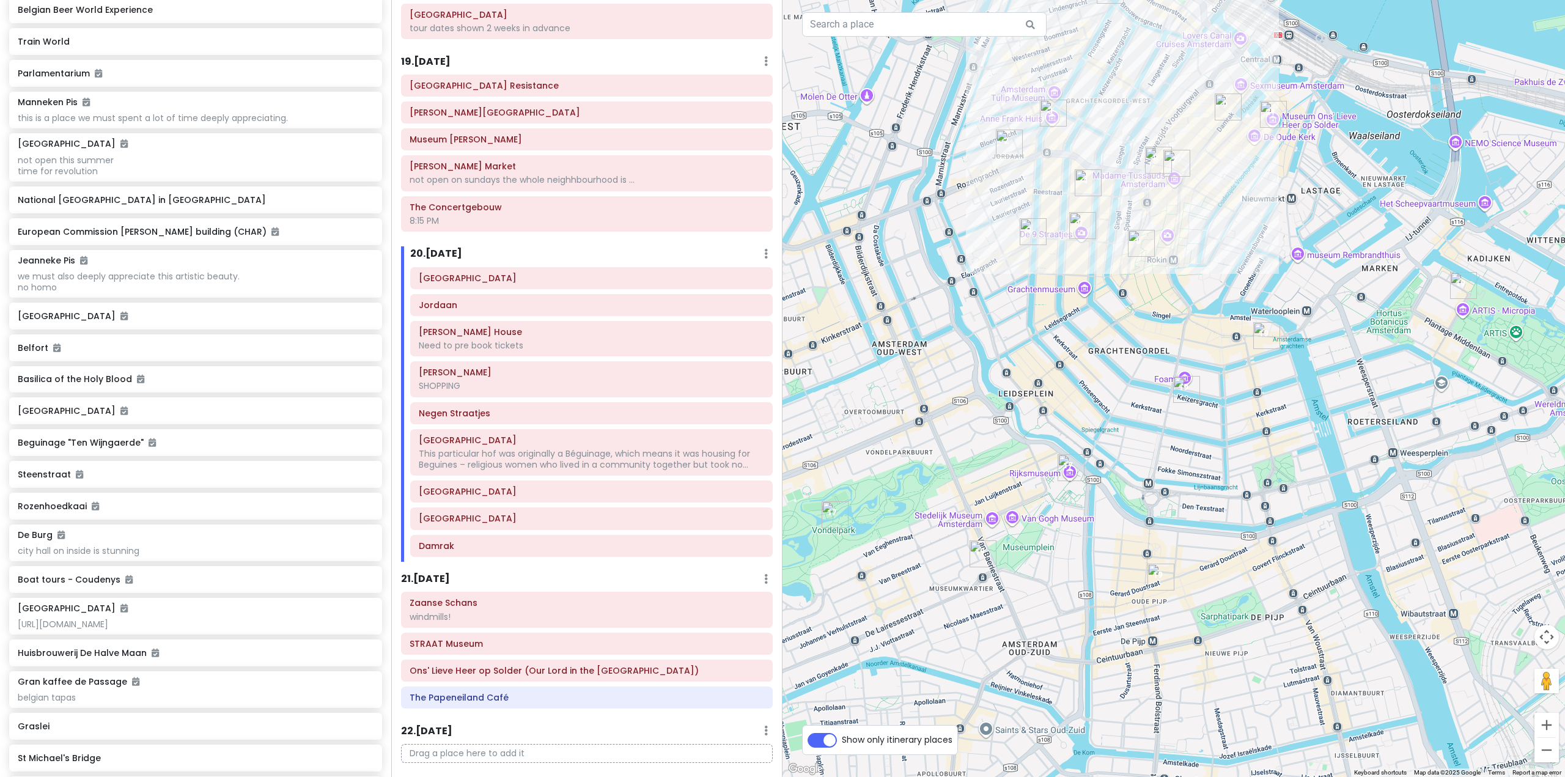
click at [1155, 329] on img "Secret Garden" at bounding box center [1153, 334] width 10 height 10
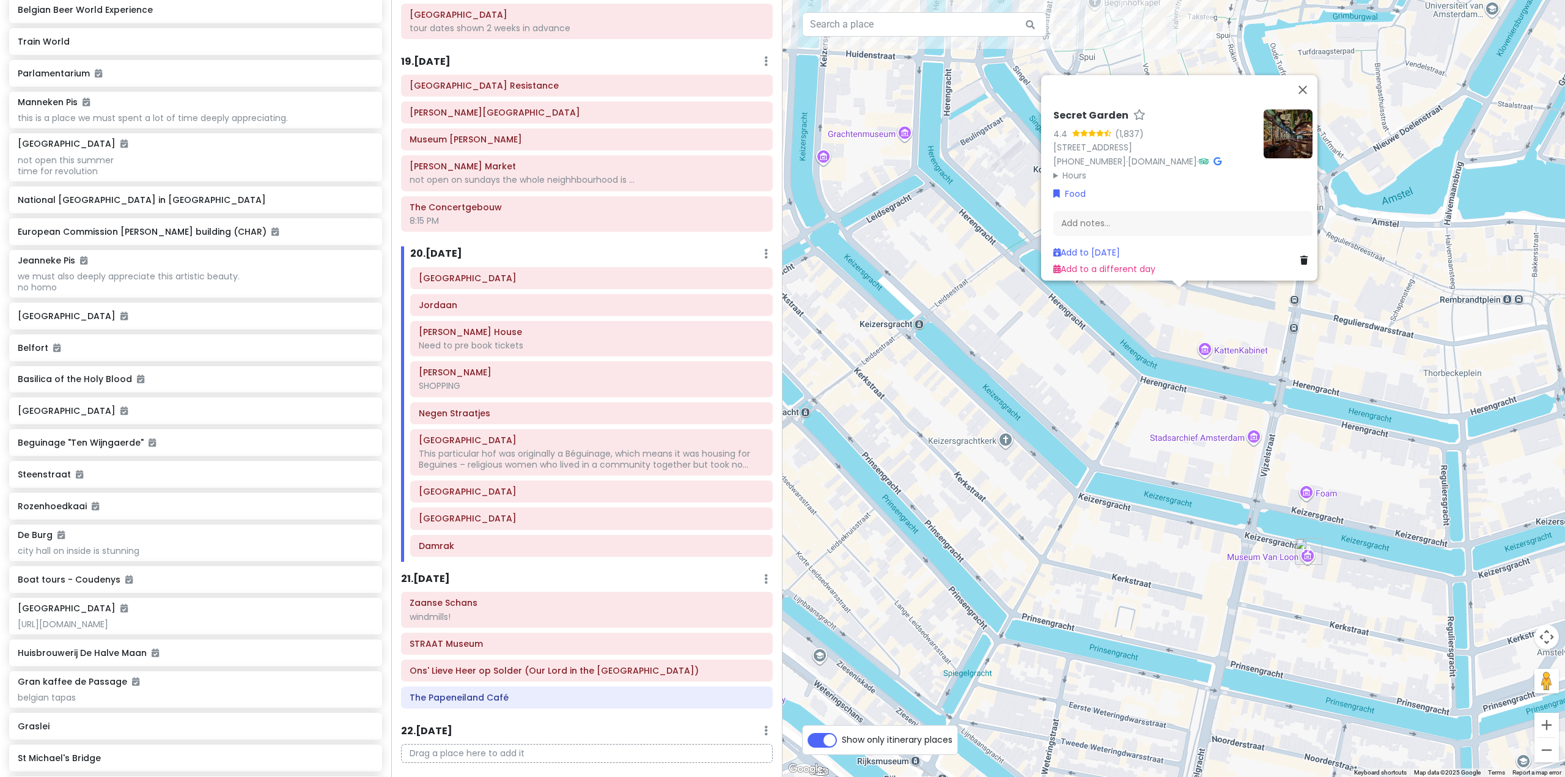
drag, startPoint x: 1110, startPoint y: 406, endPoint x: 1051, endPoint y: 499, distance: 109.4
click at [1051, 499] on div "Secret Garden 4.4 (1,837) [STREET_ADDRESS] [PHONE_NUMBER] · [DOMAIN_NAME] · Hou…" at bounding box center [1173, 388] width 782 height 777
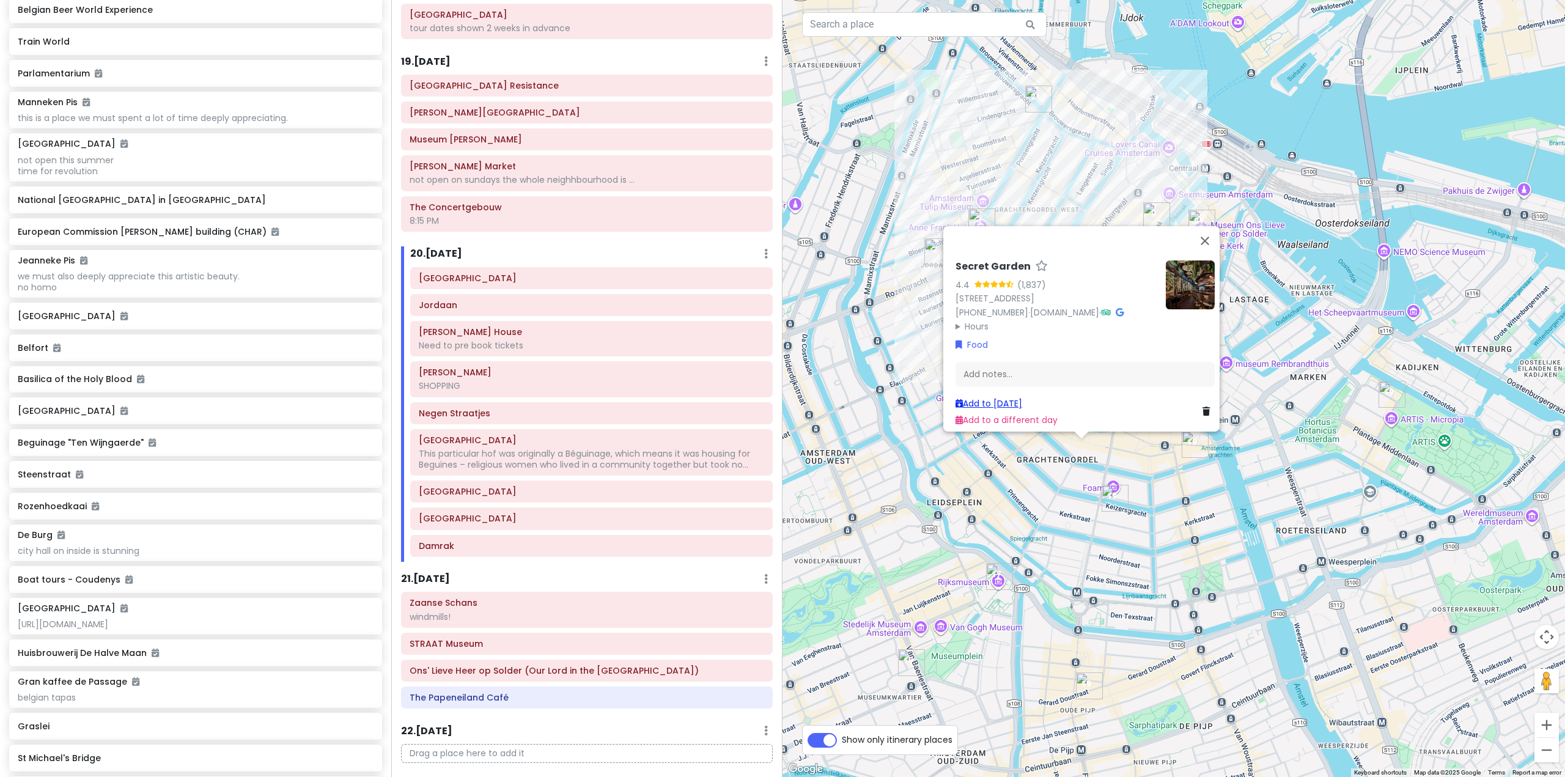
click at [1014, 397] on link "Add to [DATE]" at bounding box center [988, 403] width 67 height 12
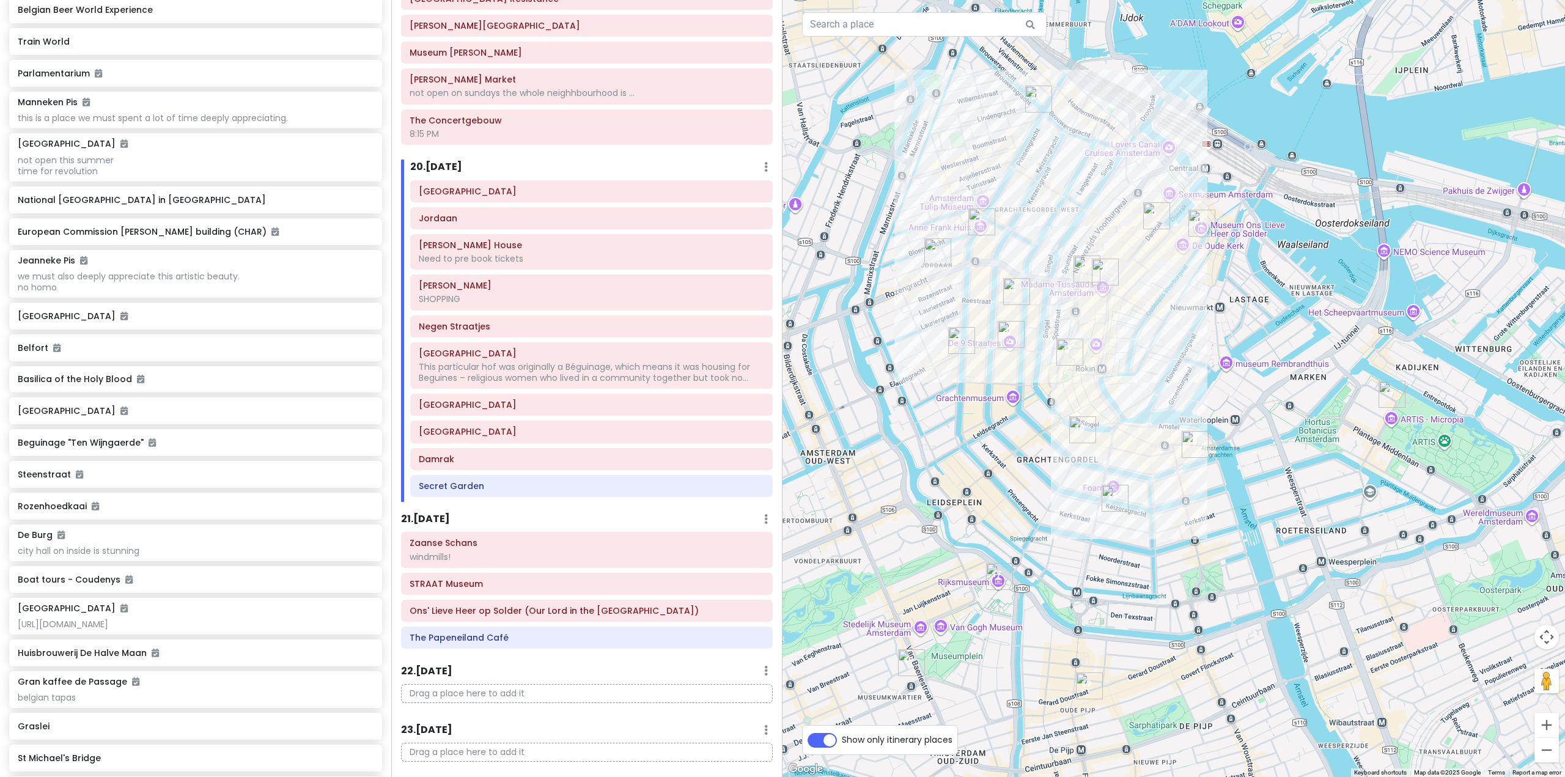
scroll to position [3851, 0]
click at [450, 512] on h6 "21 . [DATE]" at bounding box center [425, 518] width 49 height 13
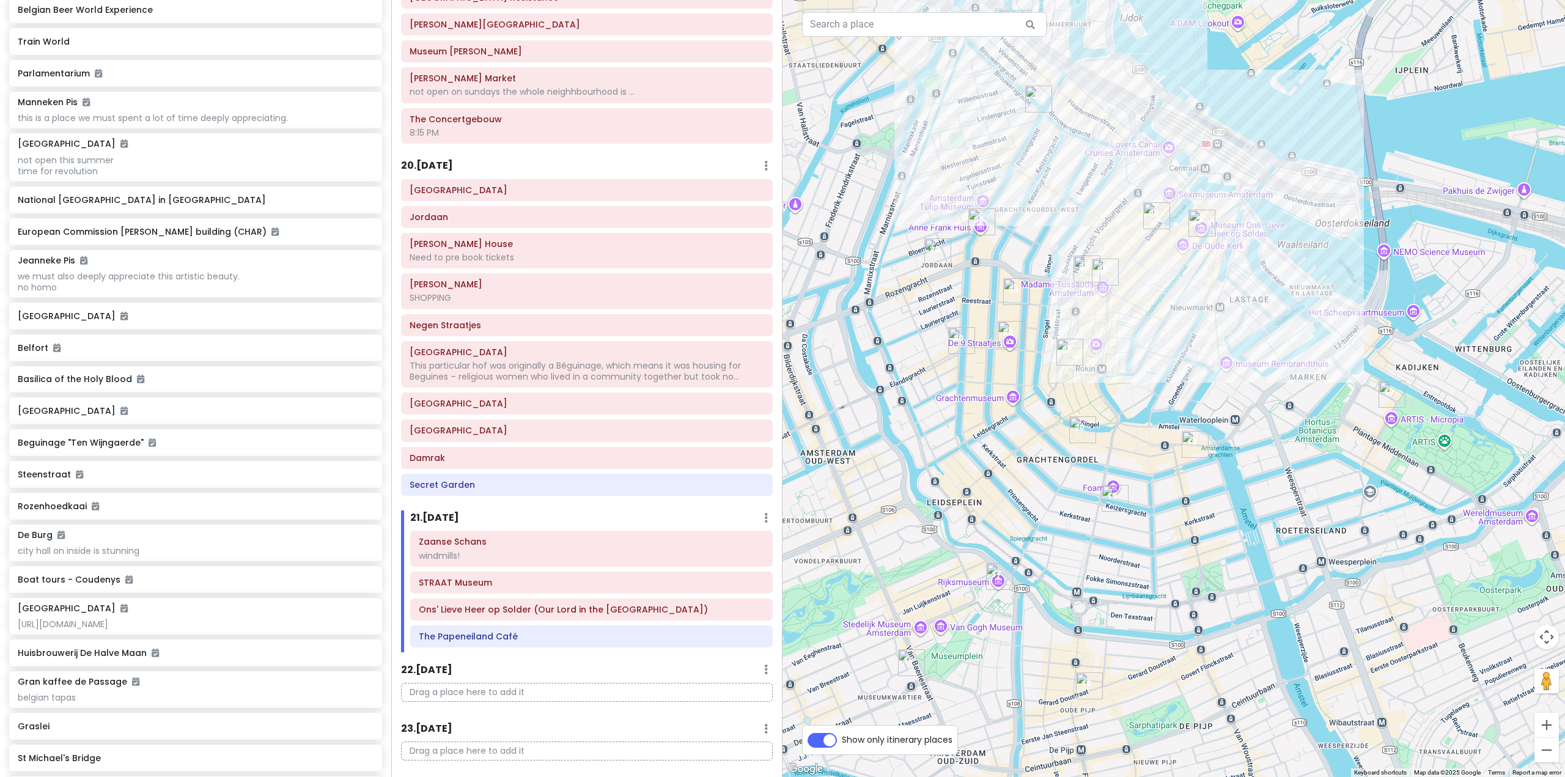
click at [928, 438] on div at bounding box center [1173, 388] width 782 height 777
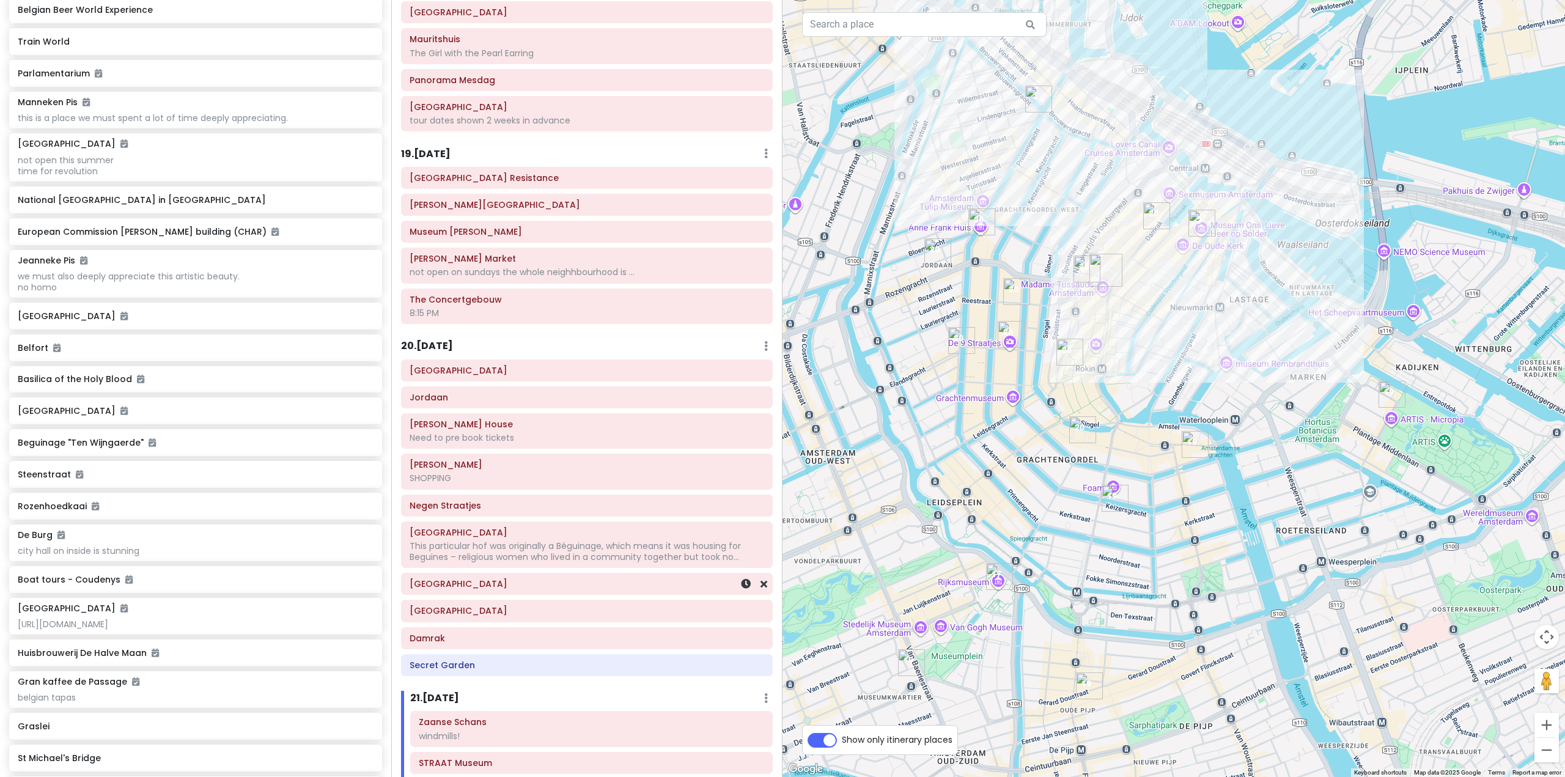
scroll to position [3668, 0]
